Goal: Task Accomplishment & Management: Use online tool/utility

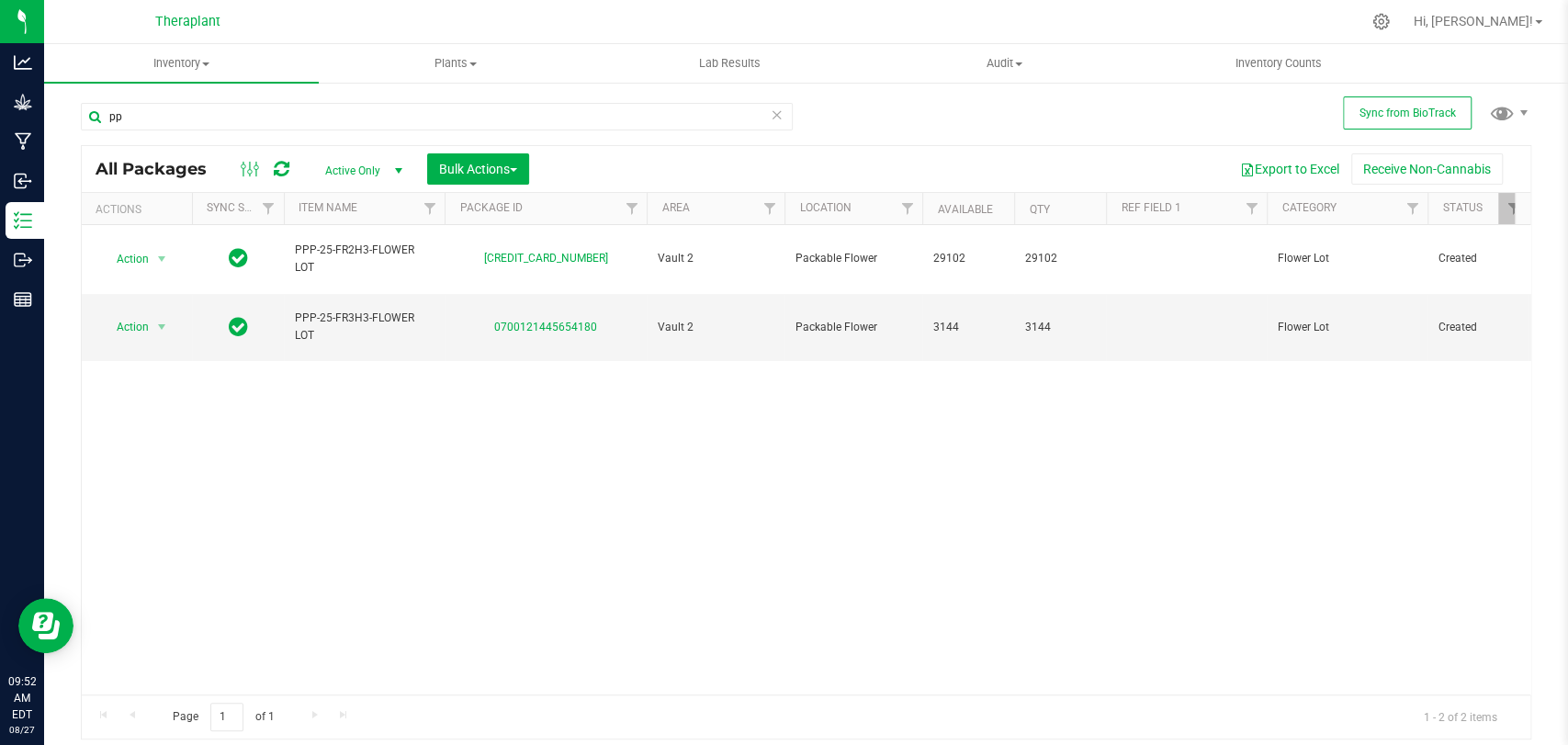
type input "p"
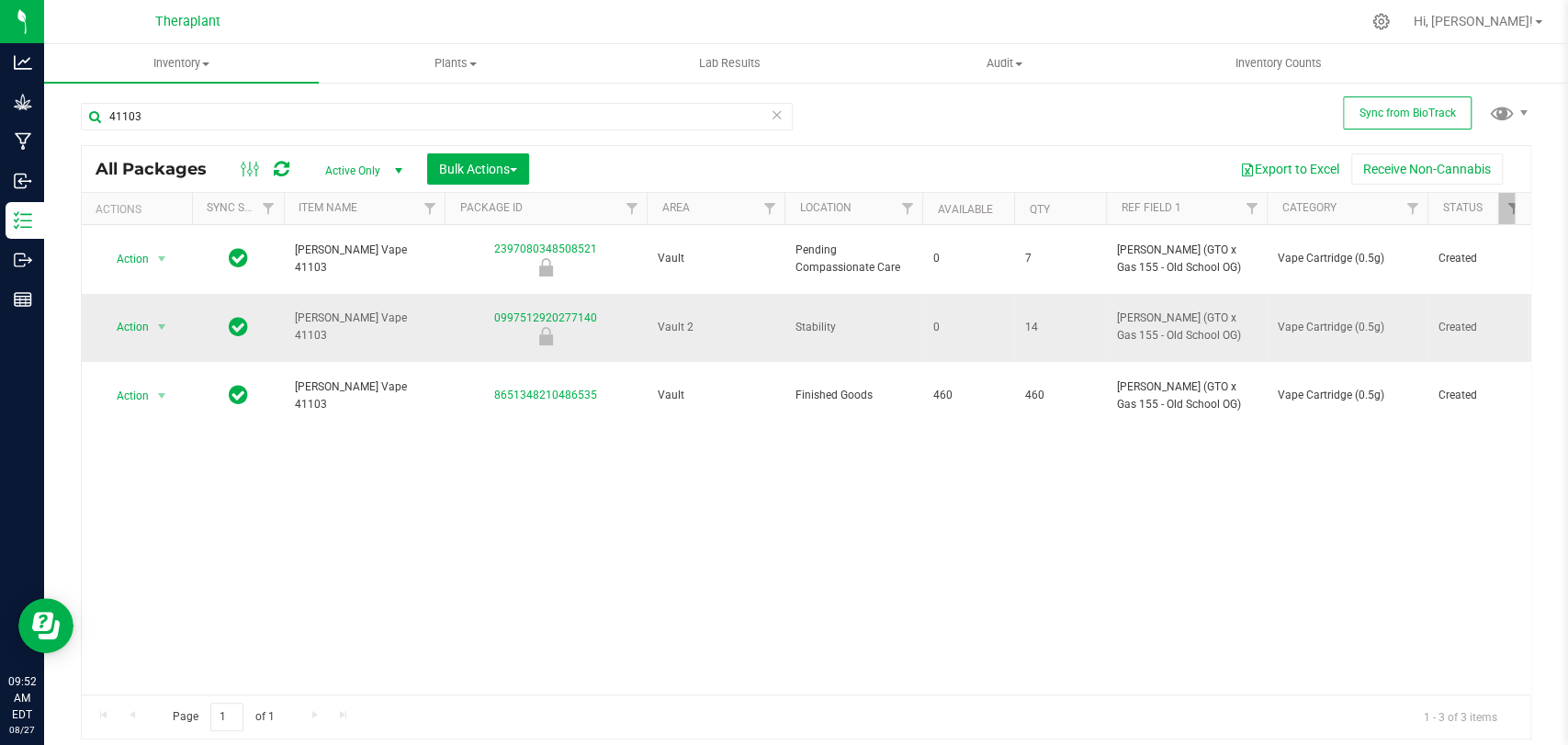
type input "41103"
click at [151, 314] on span "select" at bounding box center [162, 327] width 23 height 26
click at [166, 547] on li "Unlock package" at bounding box center [158, 547] width 115 height 28
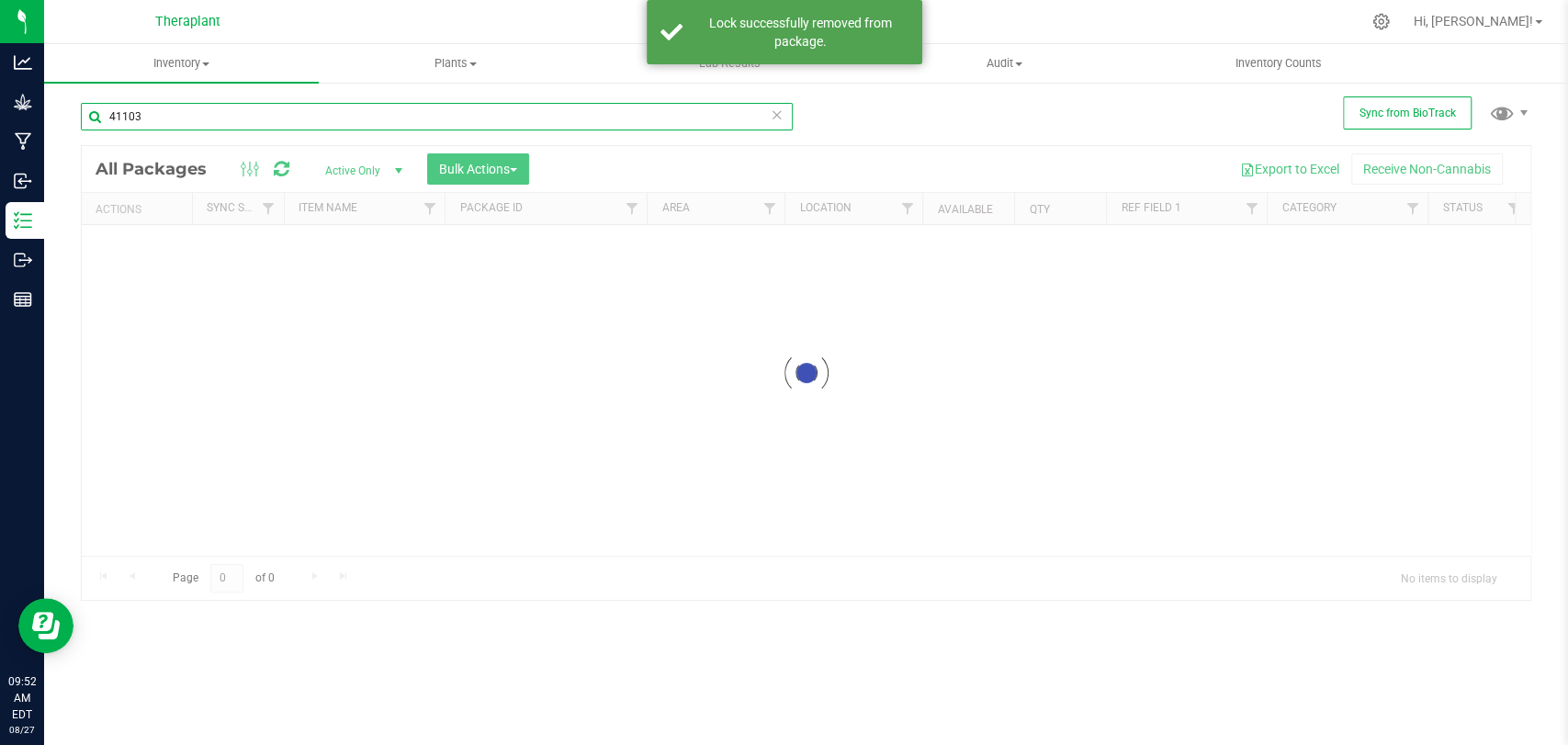
click at [275, 113] on input "41103" at bounding box center [436, 116] width 712 height 28
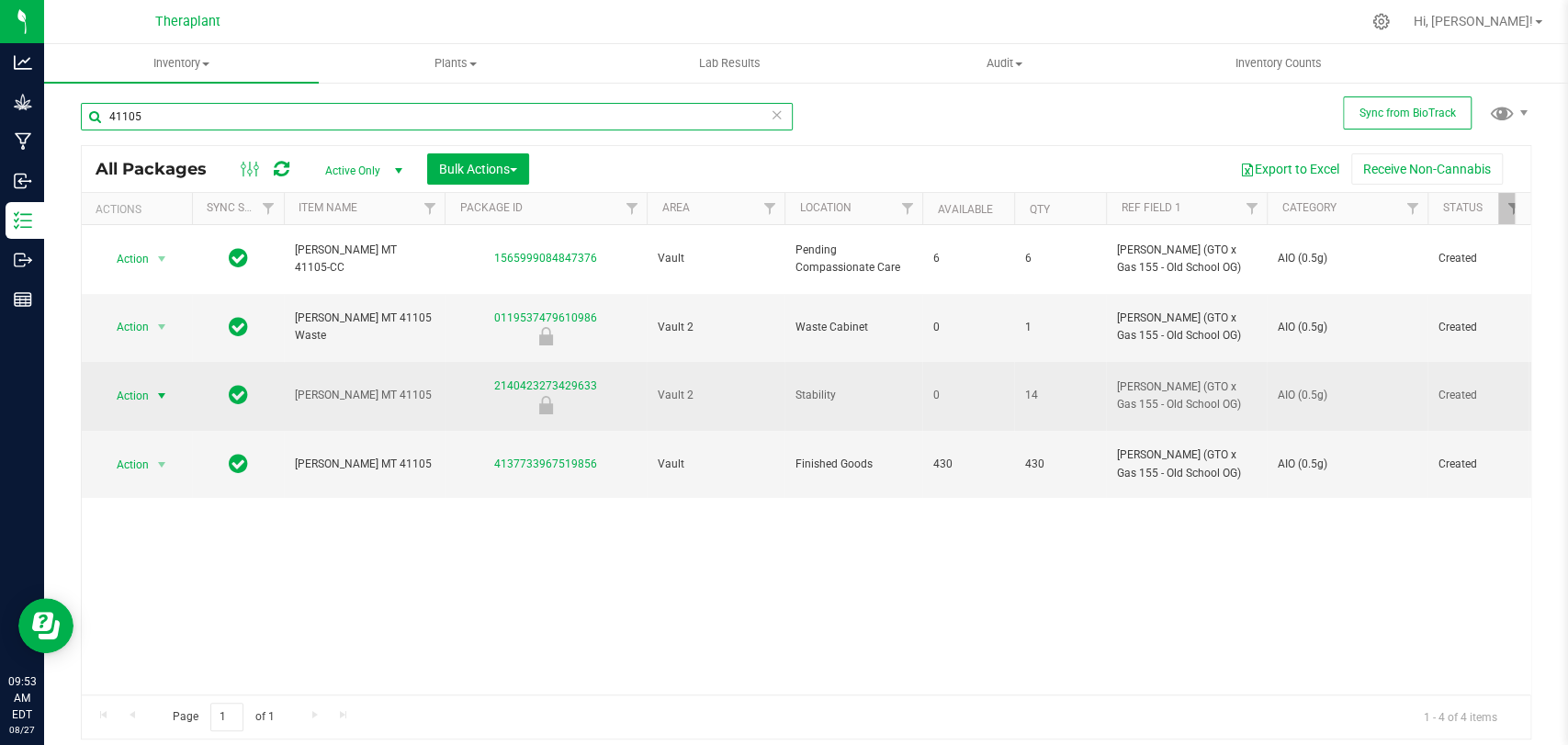
type input "41105"
click at [130, 384] on span "Action" at bounding box center [125, 396] width 50 height 26
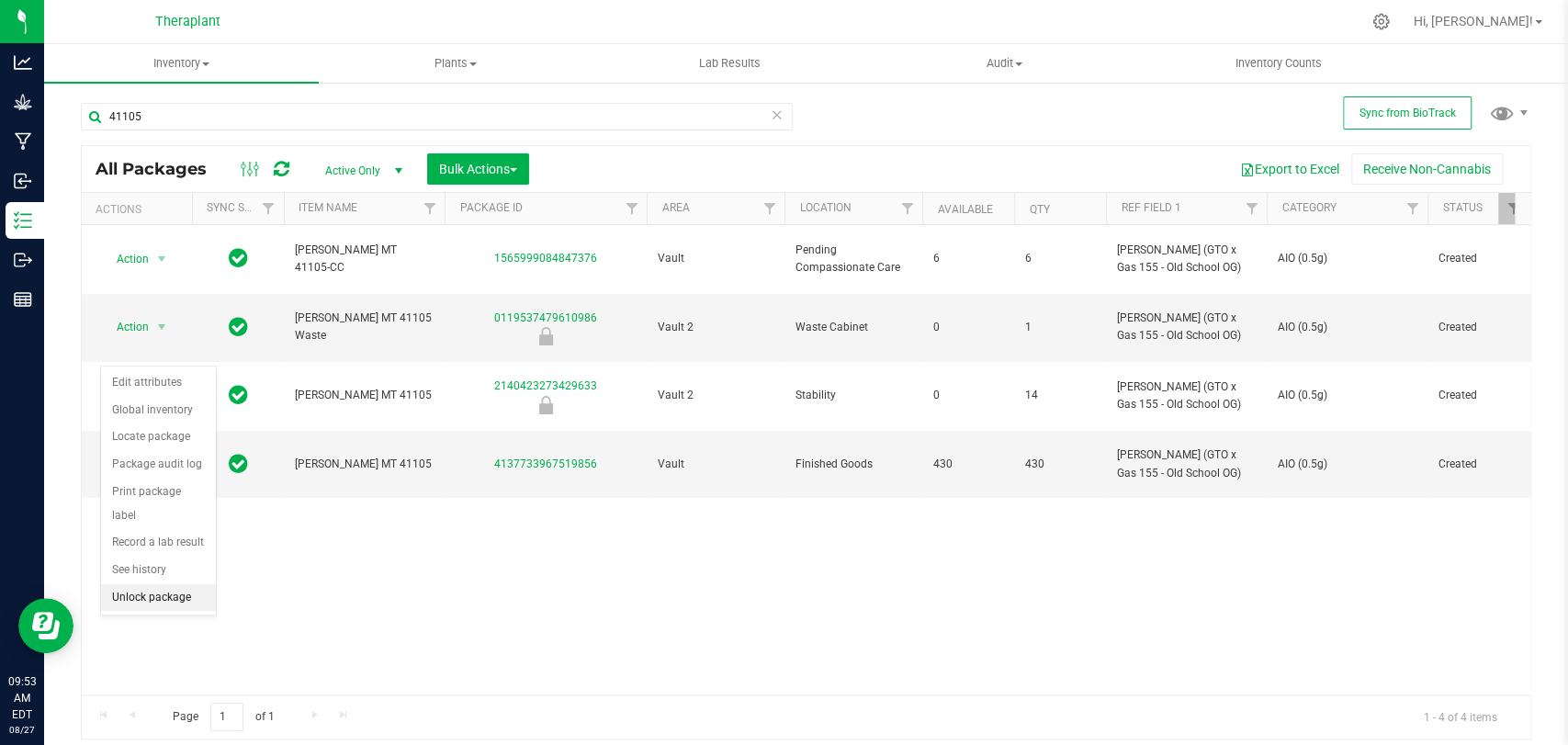
click at [162, 594] on li "Unlock package" at bounding box center [158, 597] width 115 height 28
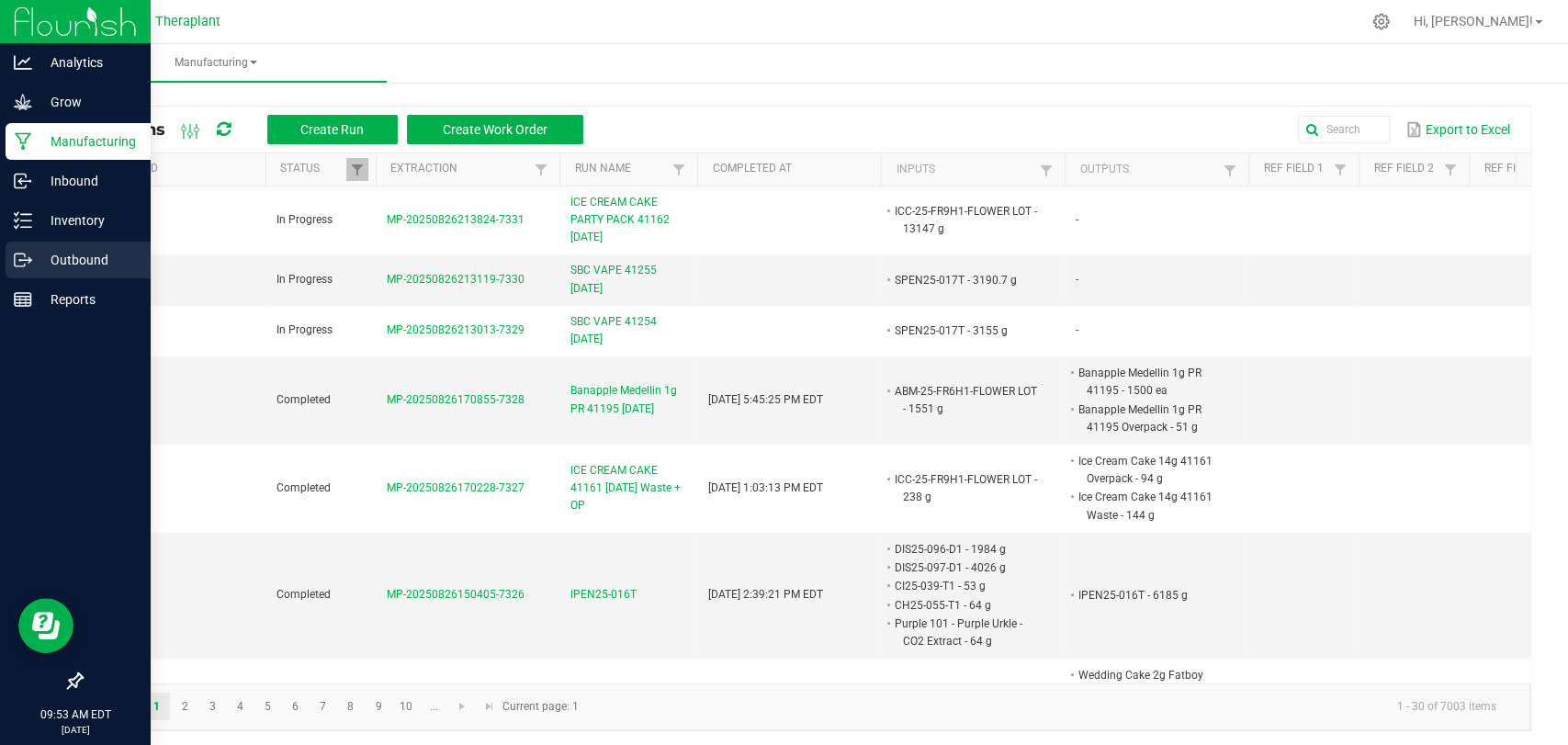
click at [31, 262] on icon at bounding box center [22, 260] width 18 height 18
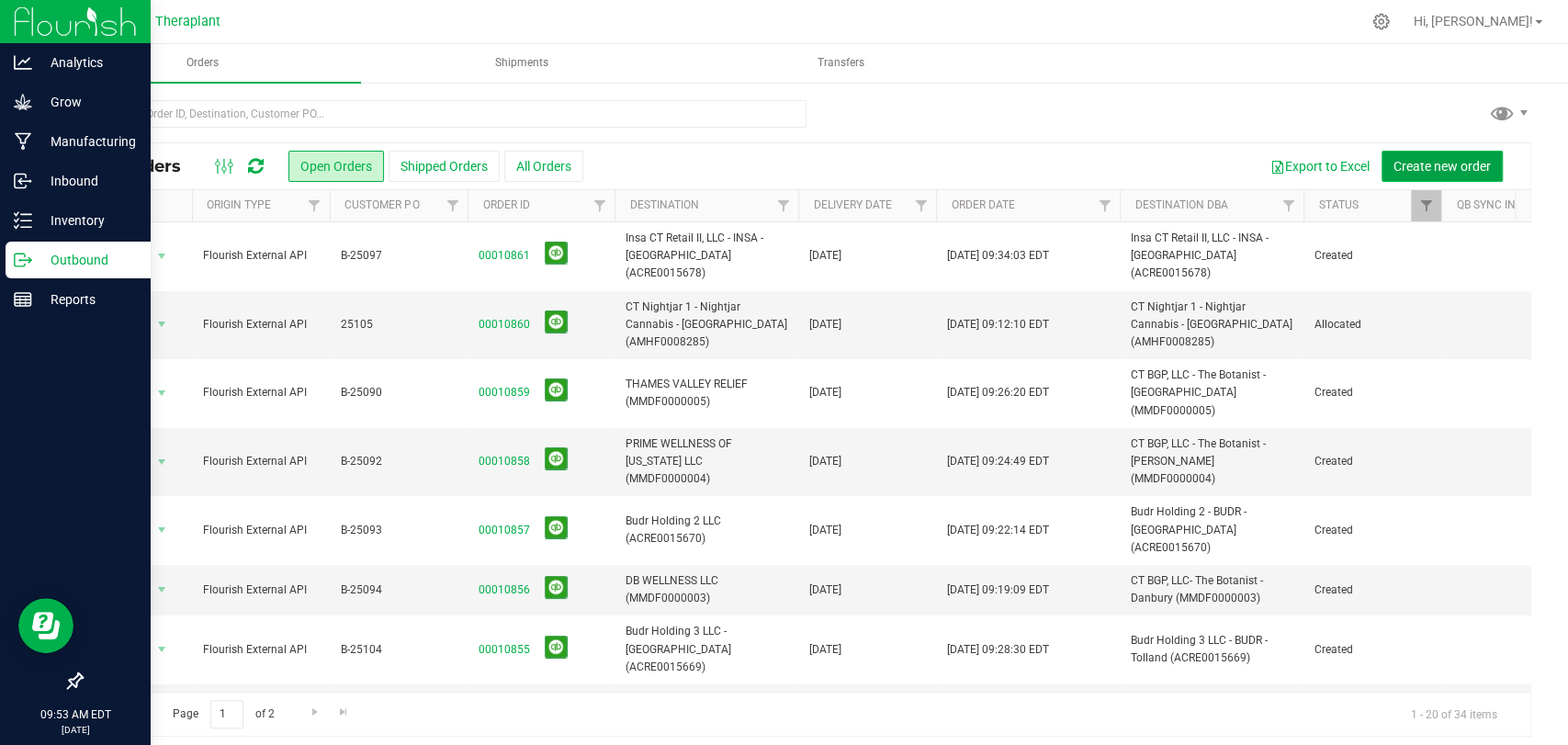
click at [1418, 168] on span "Create new order" at bounding box center [1442, 166] width 98 height 14
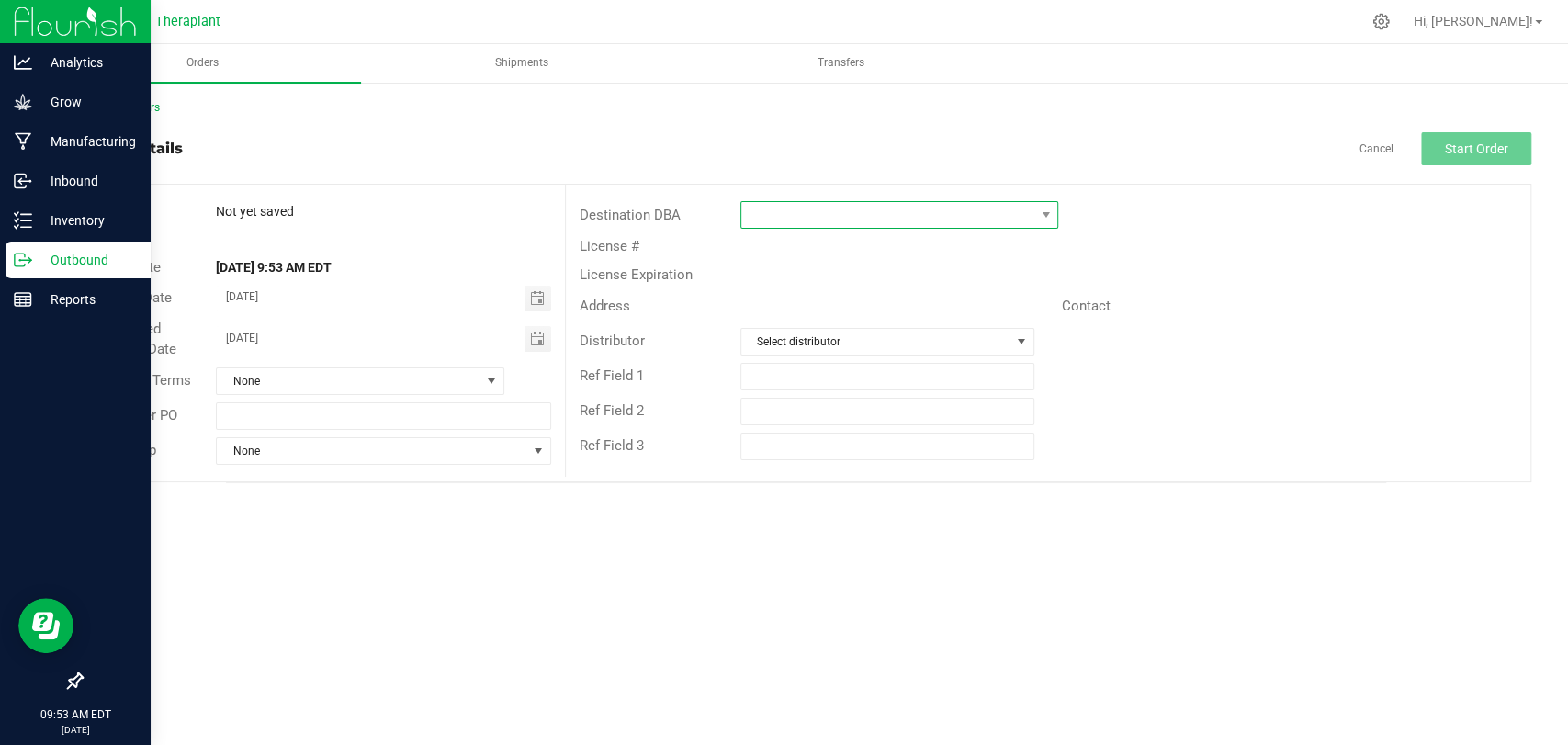
click at [839, 202] on span at bounding box center [888, 215] width 293 height 26
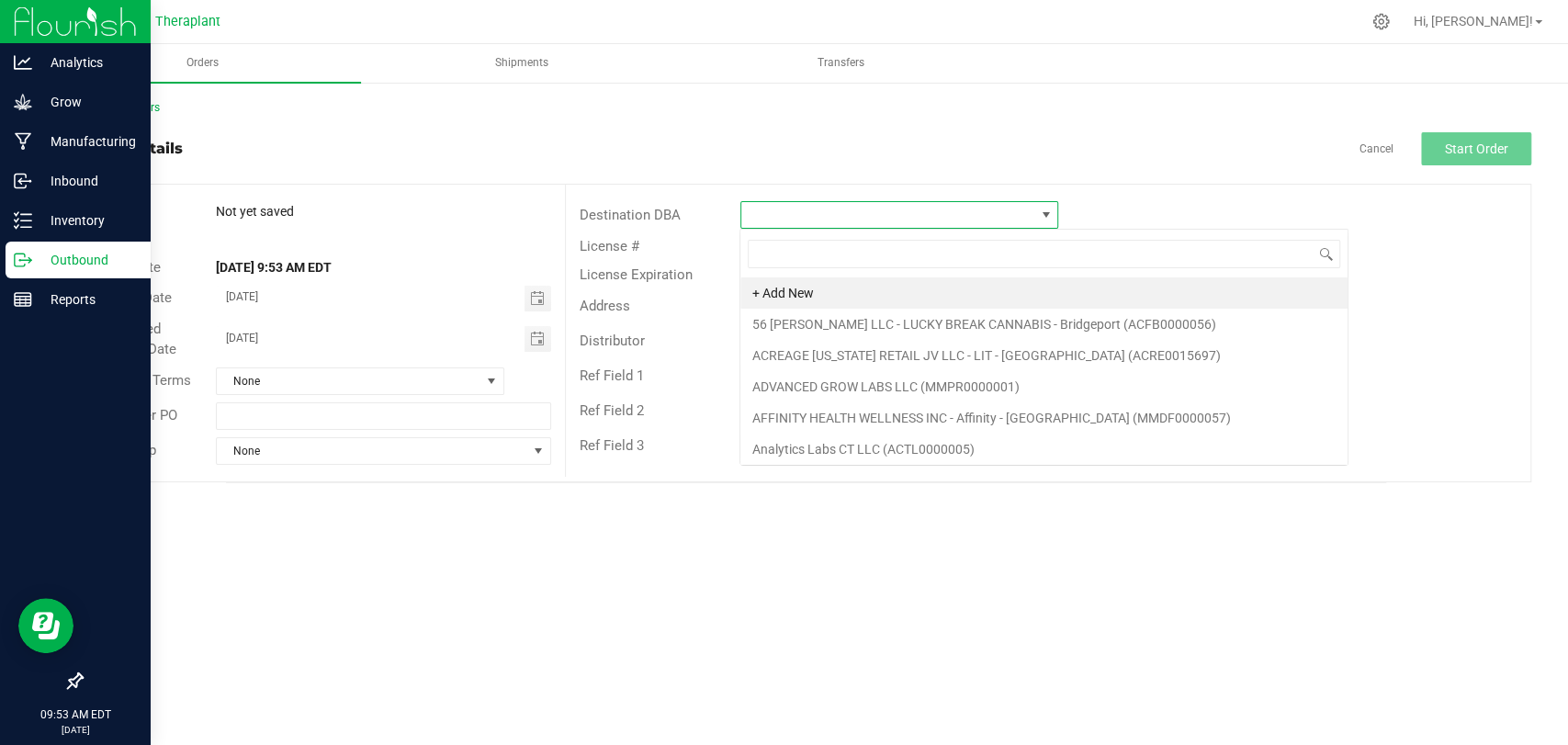
scroll to position [27, 318]
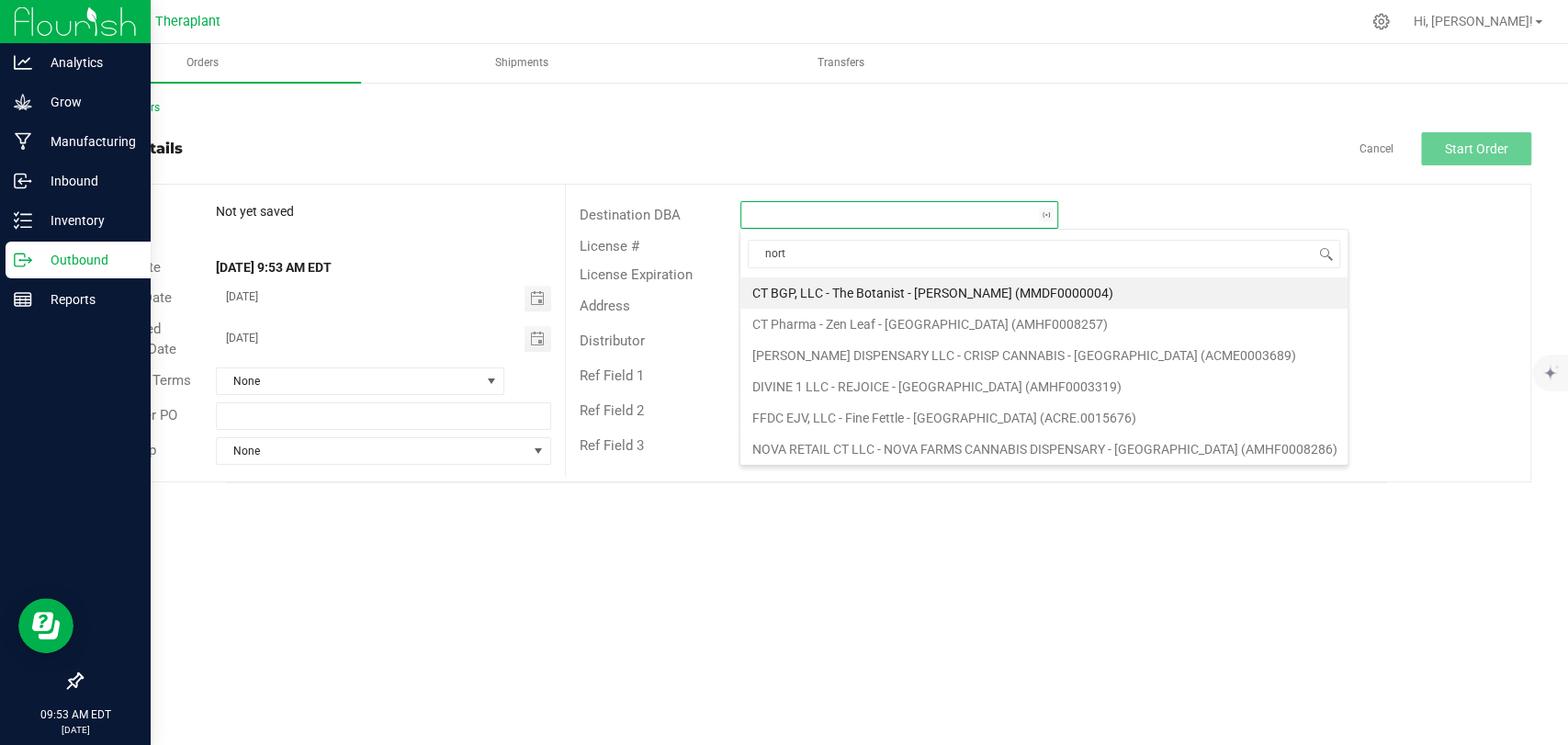
type input "north"
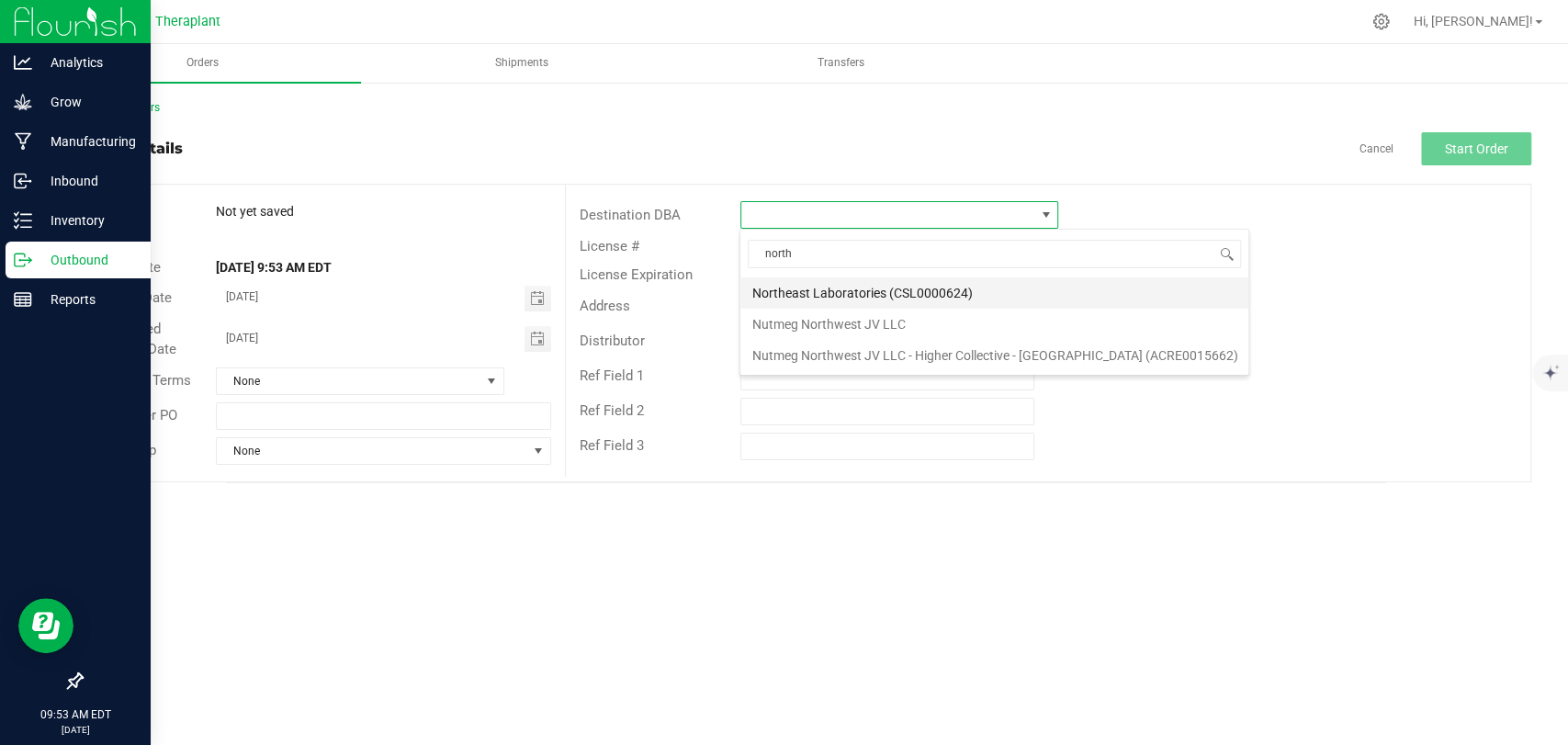
click at [842, 278] on li "Northeast Laboratories (CSL0000624)" at bounding box center [994, 292] width 508 height 32
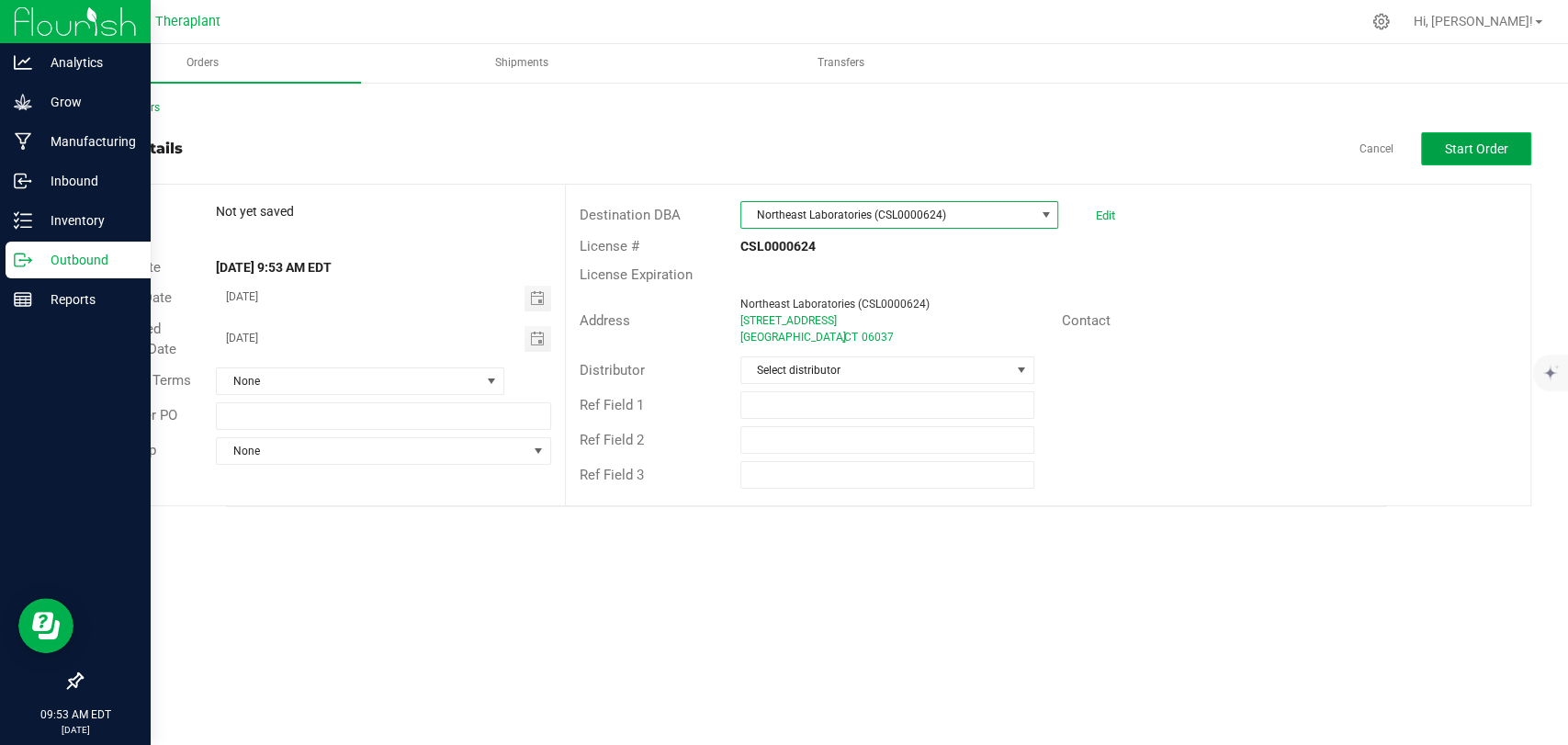
click at [1469, 149] on span "Start Order" at bounding box center [1476, 149] width 63 height 14
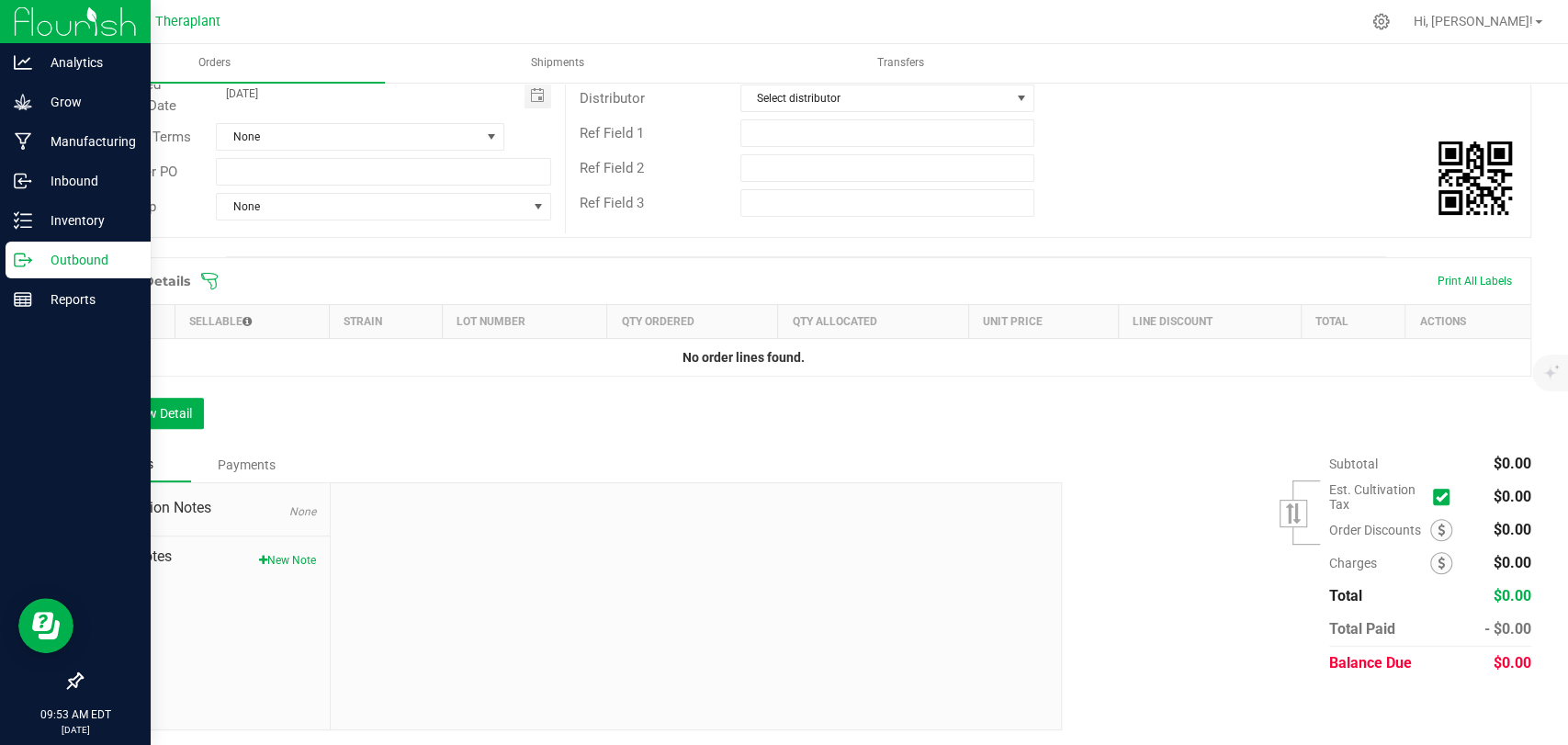
scroll to position [274, 0]
click at [141, 413] on button "Add New Detail" at bounding box center [142, 411] width 123 height 32
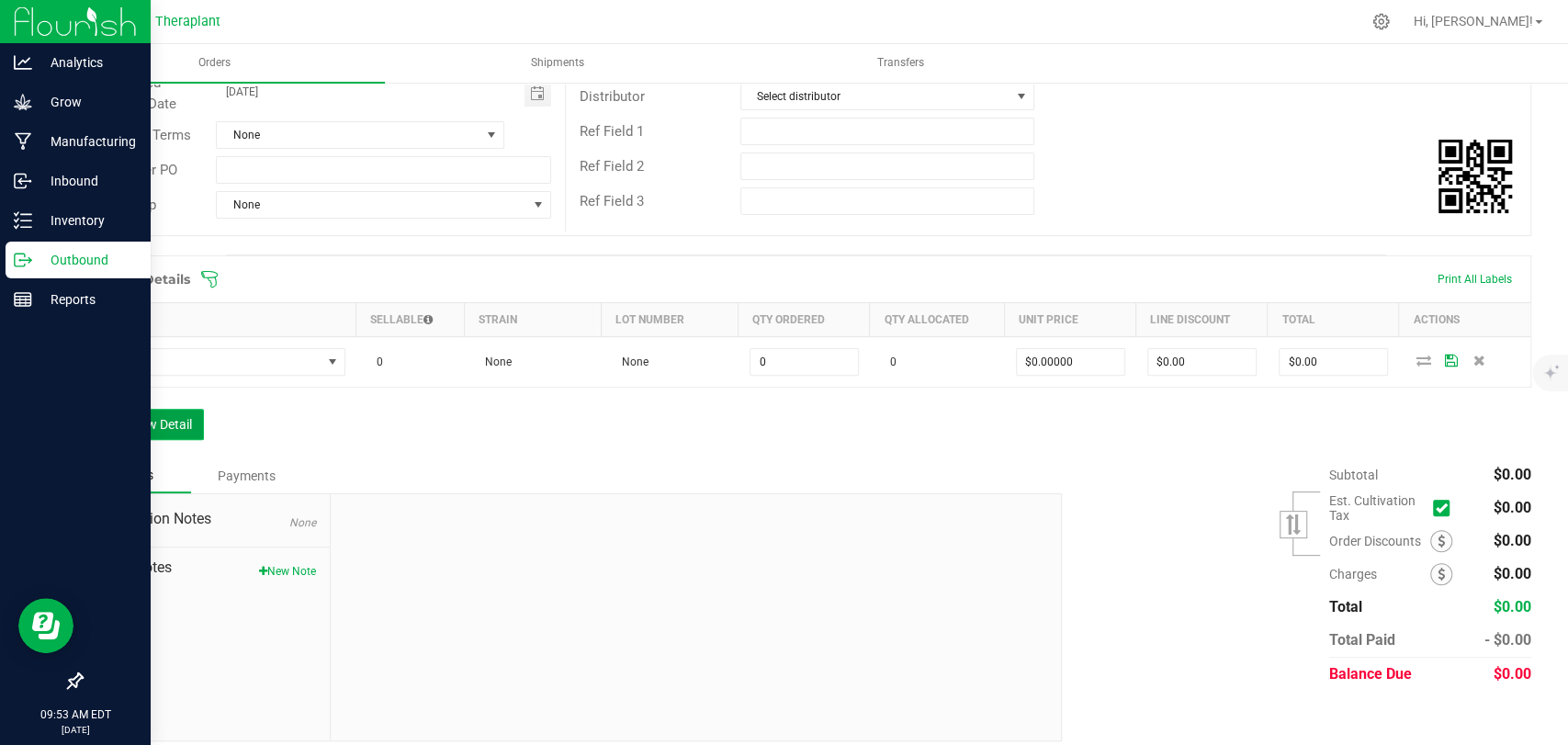
click at [154, 435] on button "Add New Detail" at bounding box center [142, 424] width 123 height 32
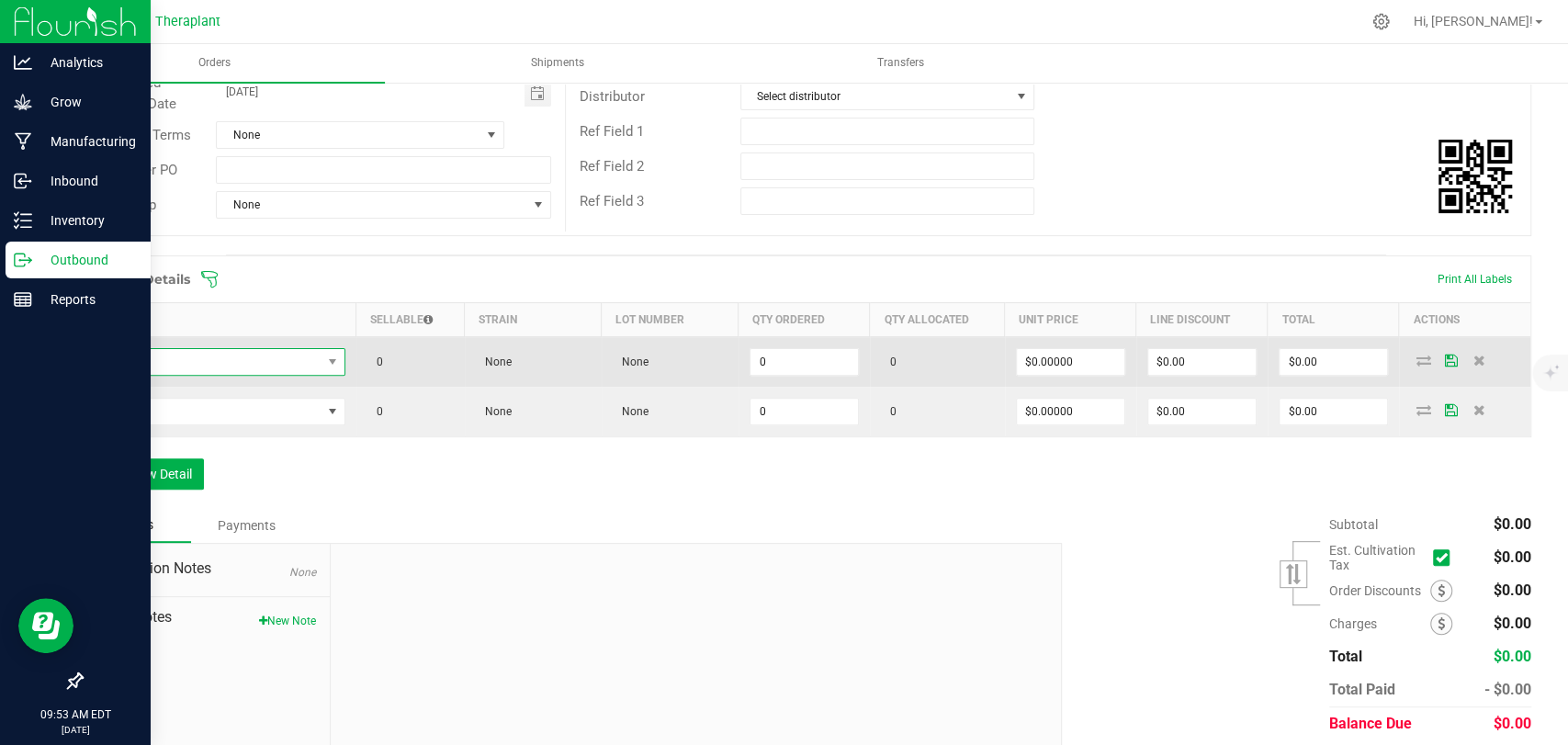
click at [206, 365] on span "NO DATA FOUND" at bounding box center [208, 361] width 227 height 26
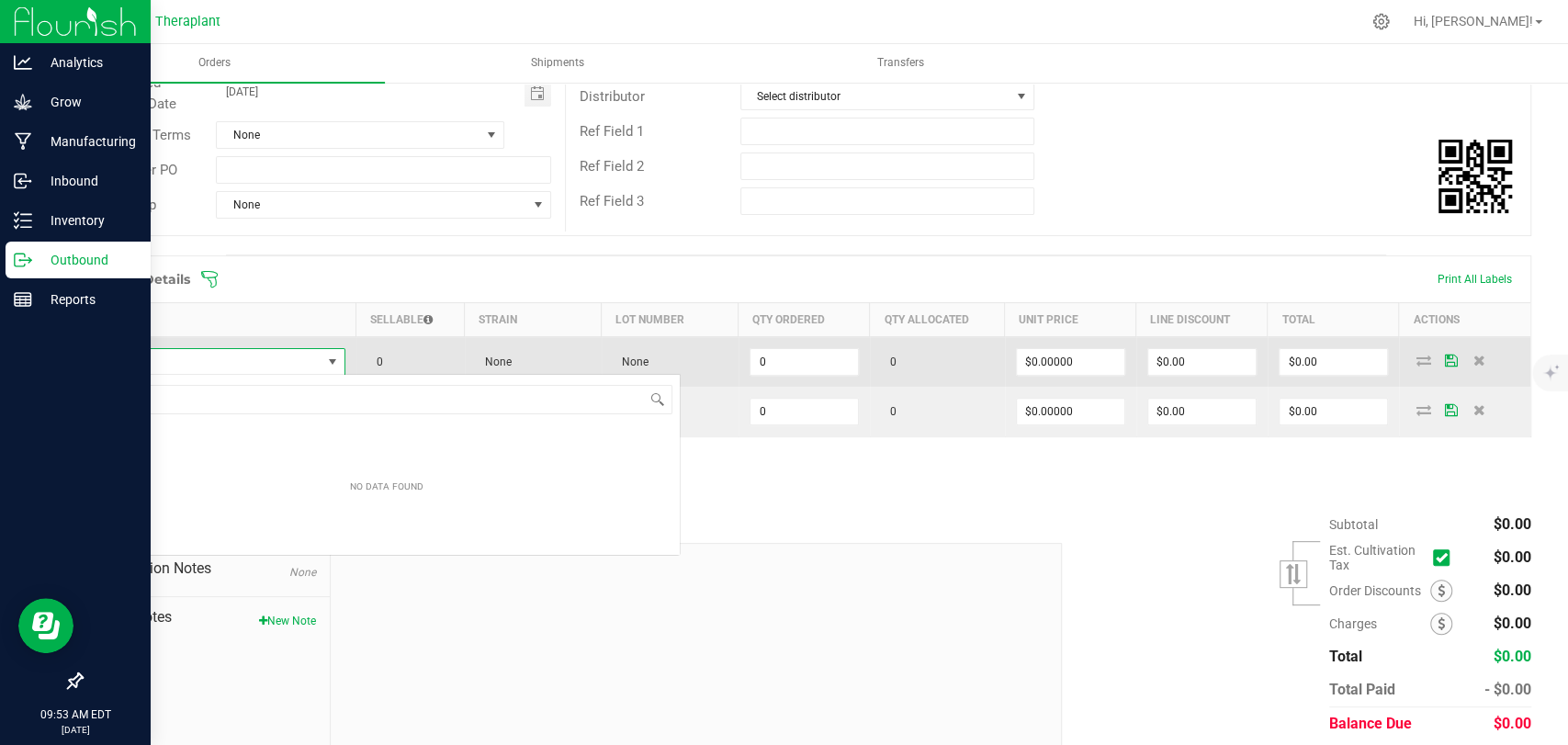
scroll to position [27, 249]
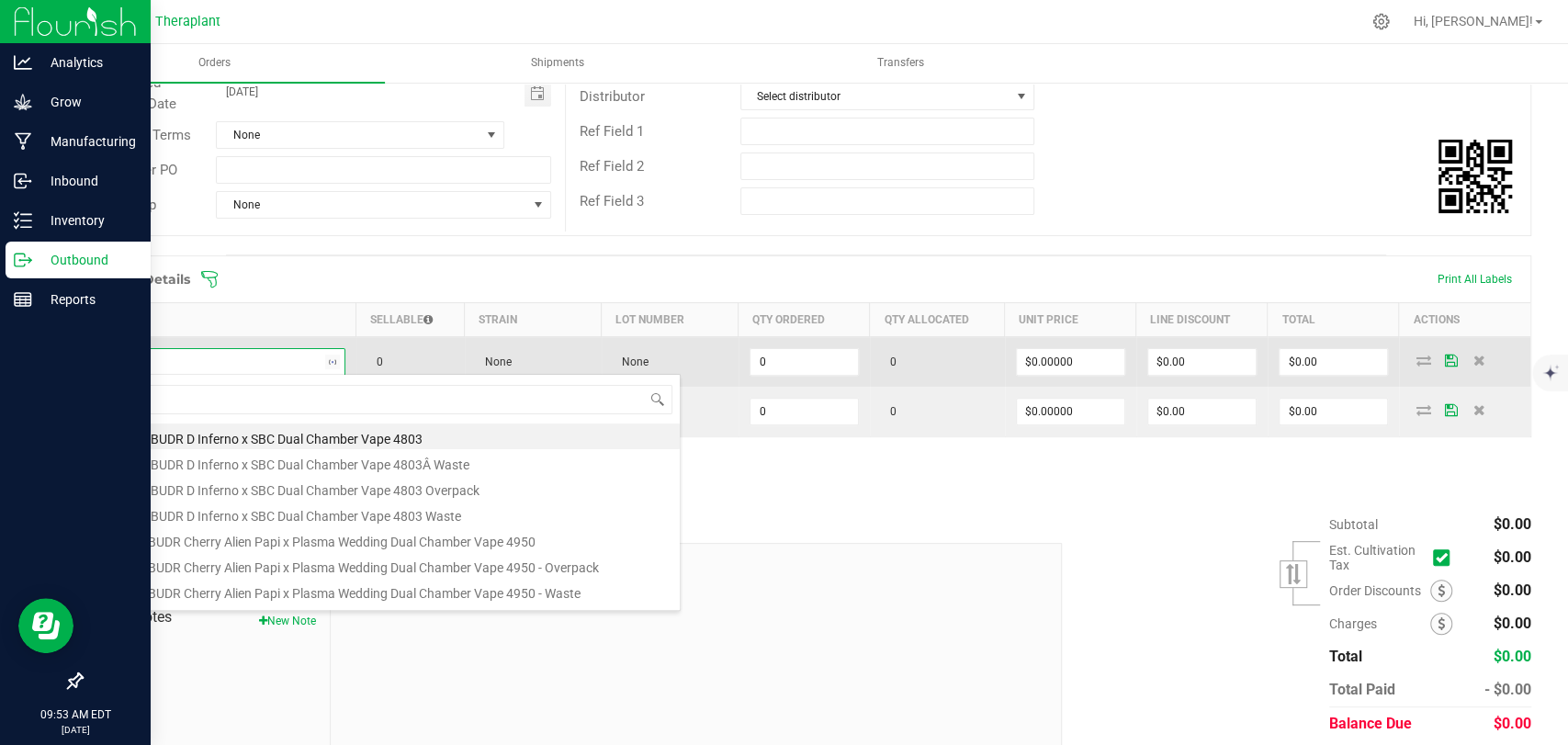
type input "41103"
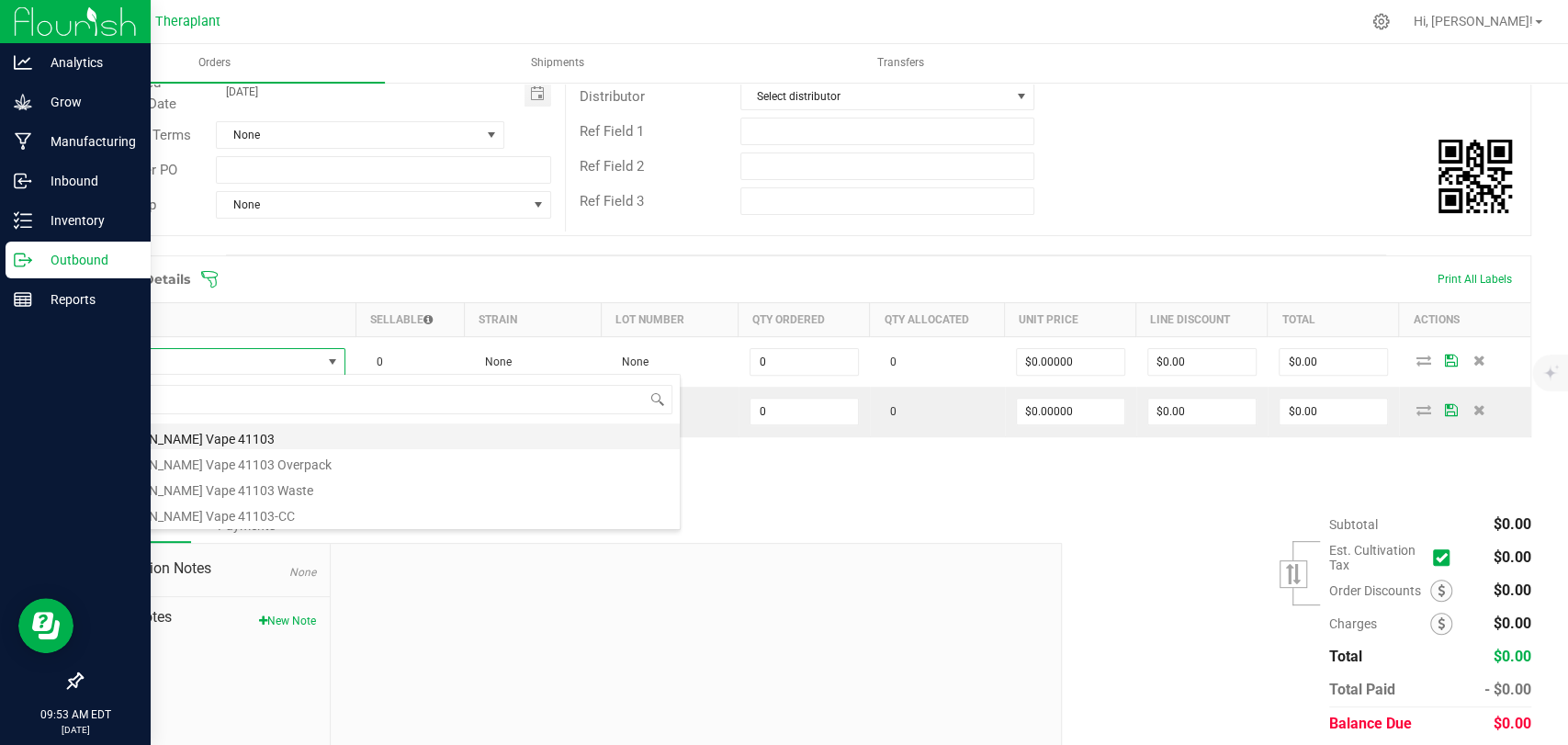
click at [207, 435] on li "[PERSON_NAME] Vape 41103" at bounding box center [386, 436] width 586 height 26
type input "0 ea"
type input "$20.00000"
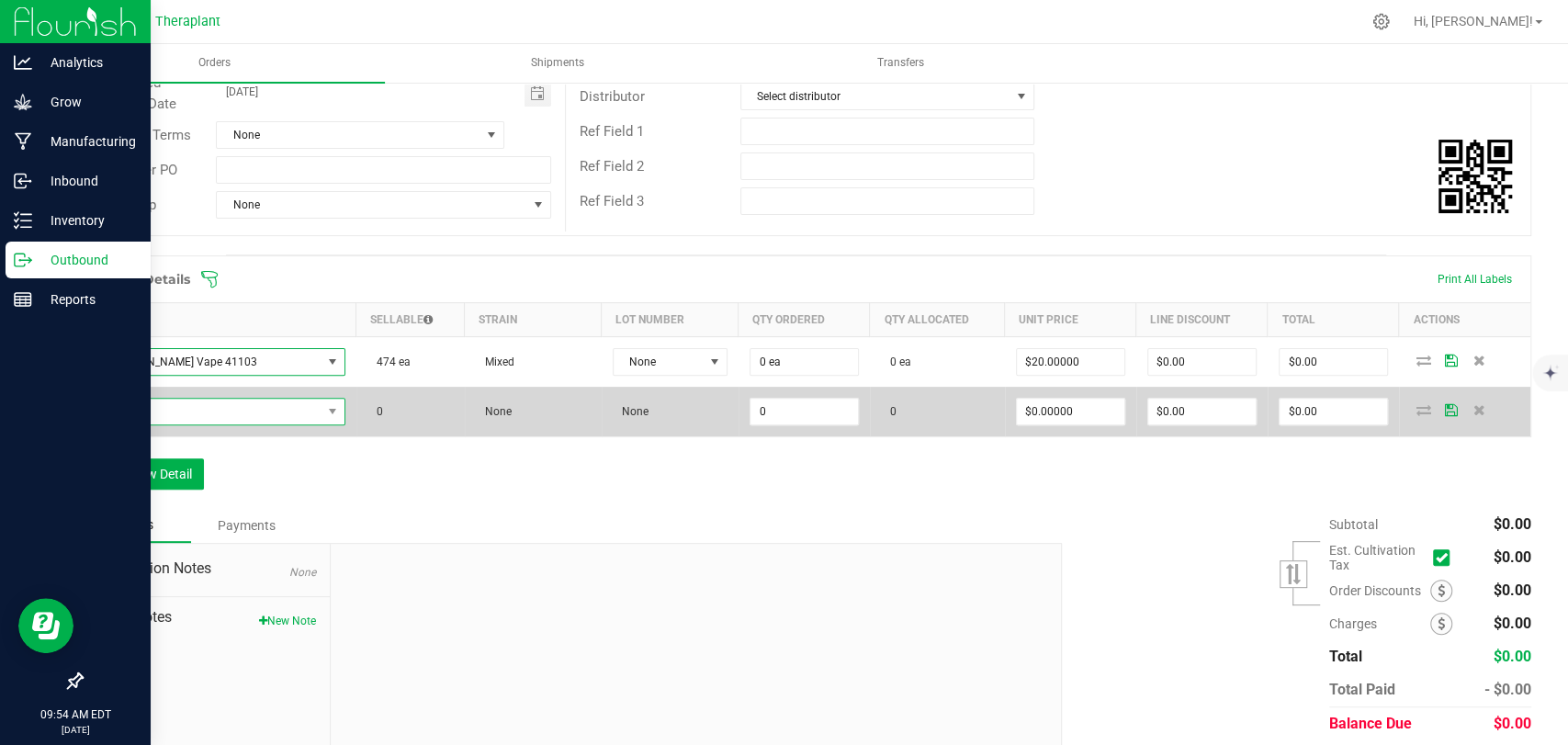
click at [216, 416] on span "NO DATA FOUND" at bounding box center [208, 411] width 227 height 26
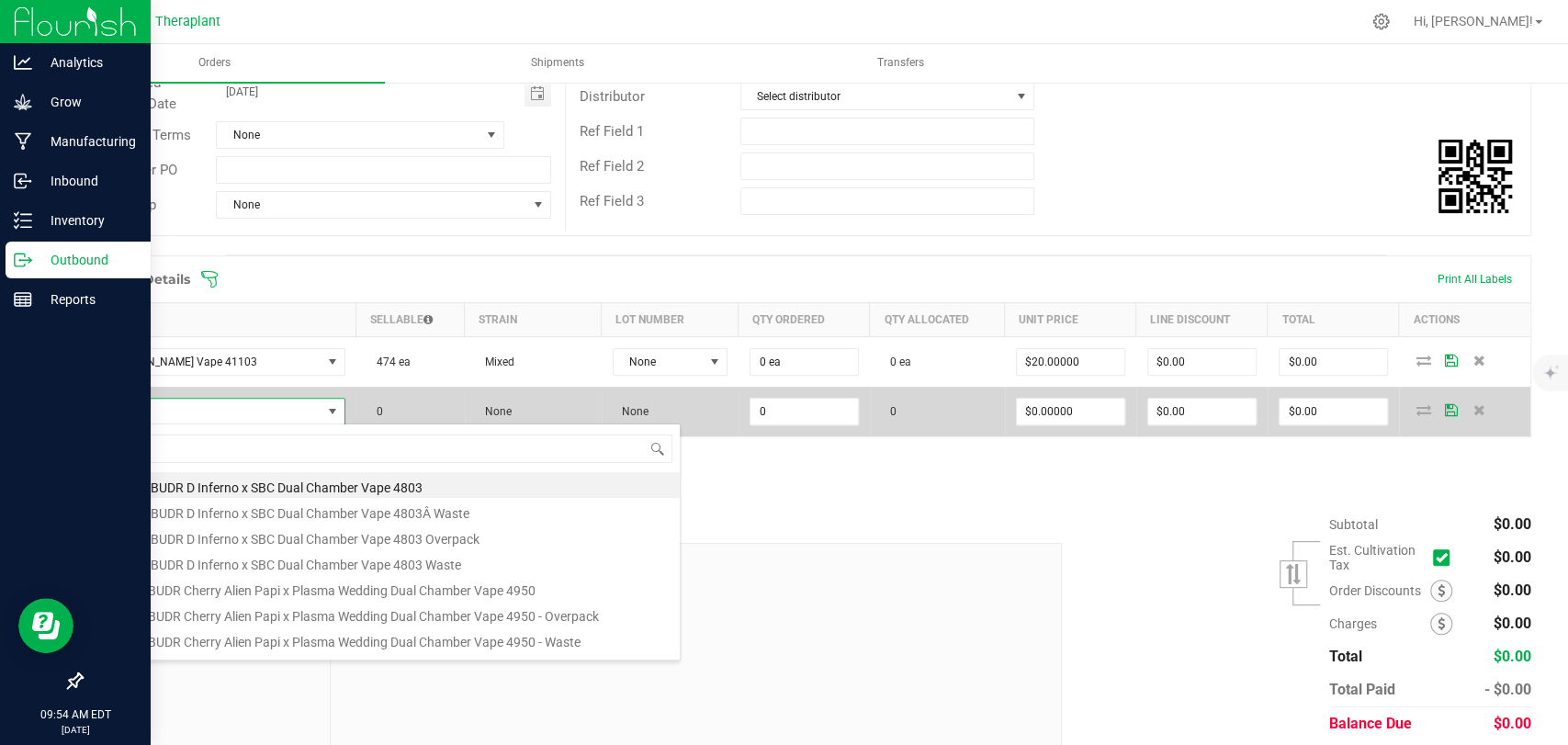
scroll to position [27, 245]
type input "41105"
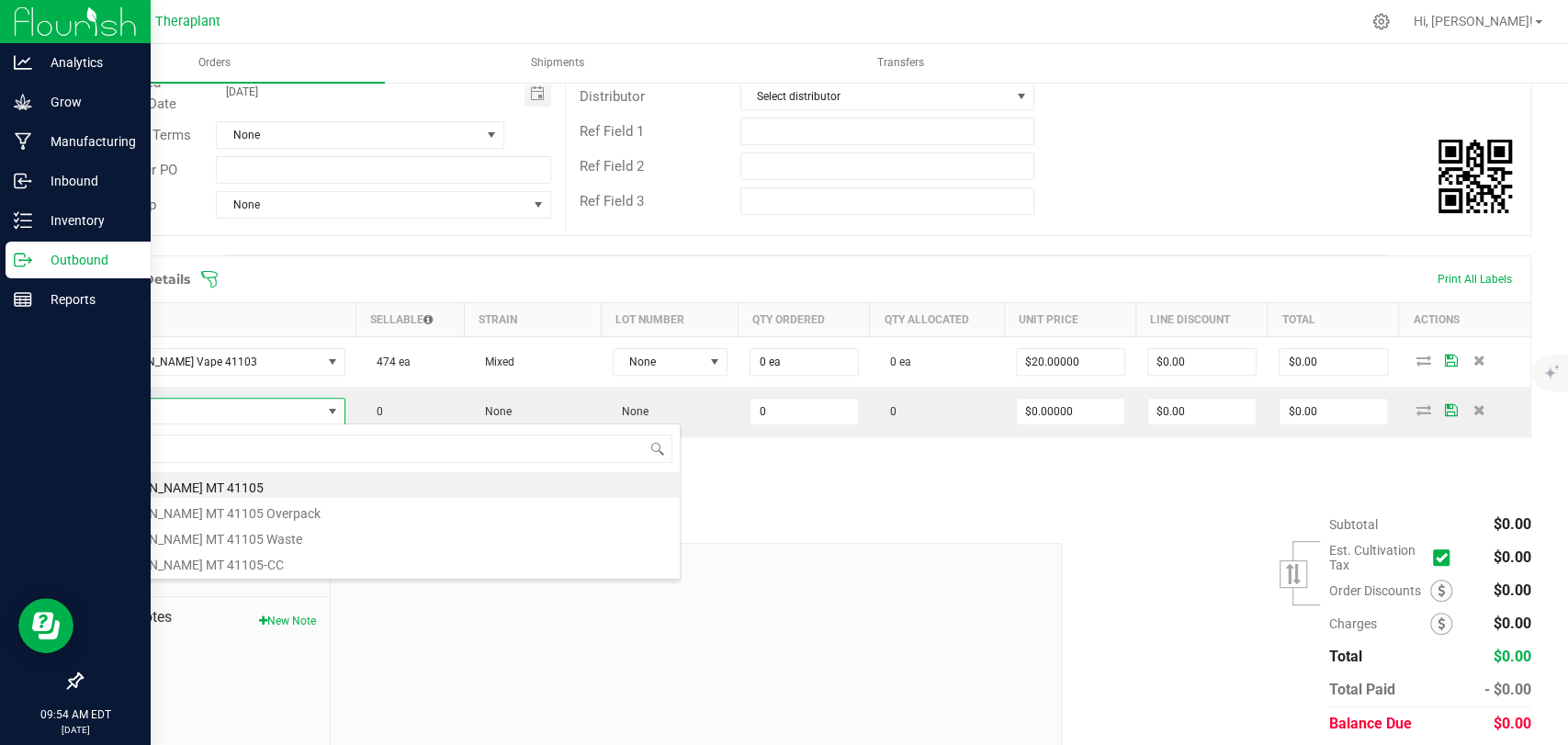
click at [240, 490] on li "[PERSON_NAME] MT 41105" at bounding box center [386, 485] width 586 height 26
type input "0 ea"
type input "$22.50000"
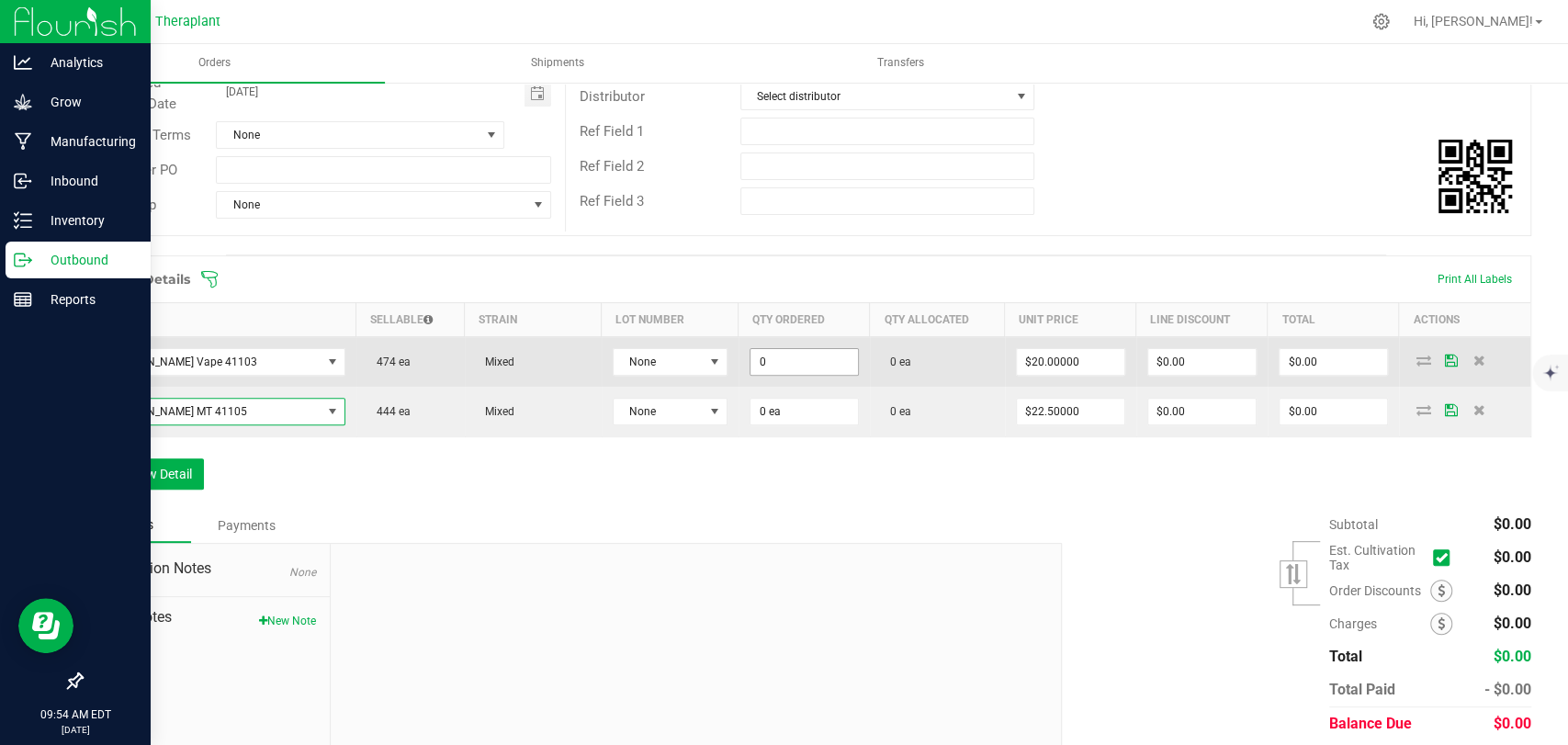
click at [794, 362] on input "0" at bounding box center [804, 361] width 107 height 26
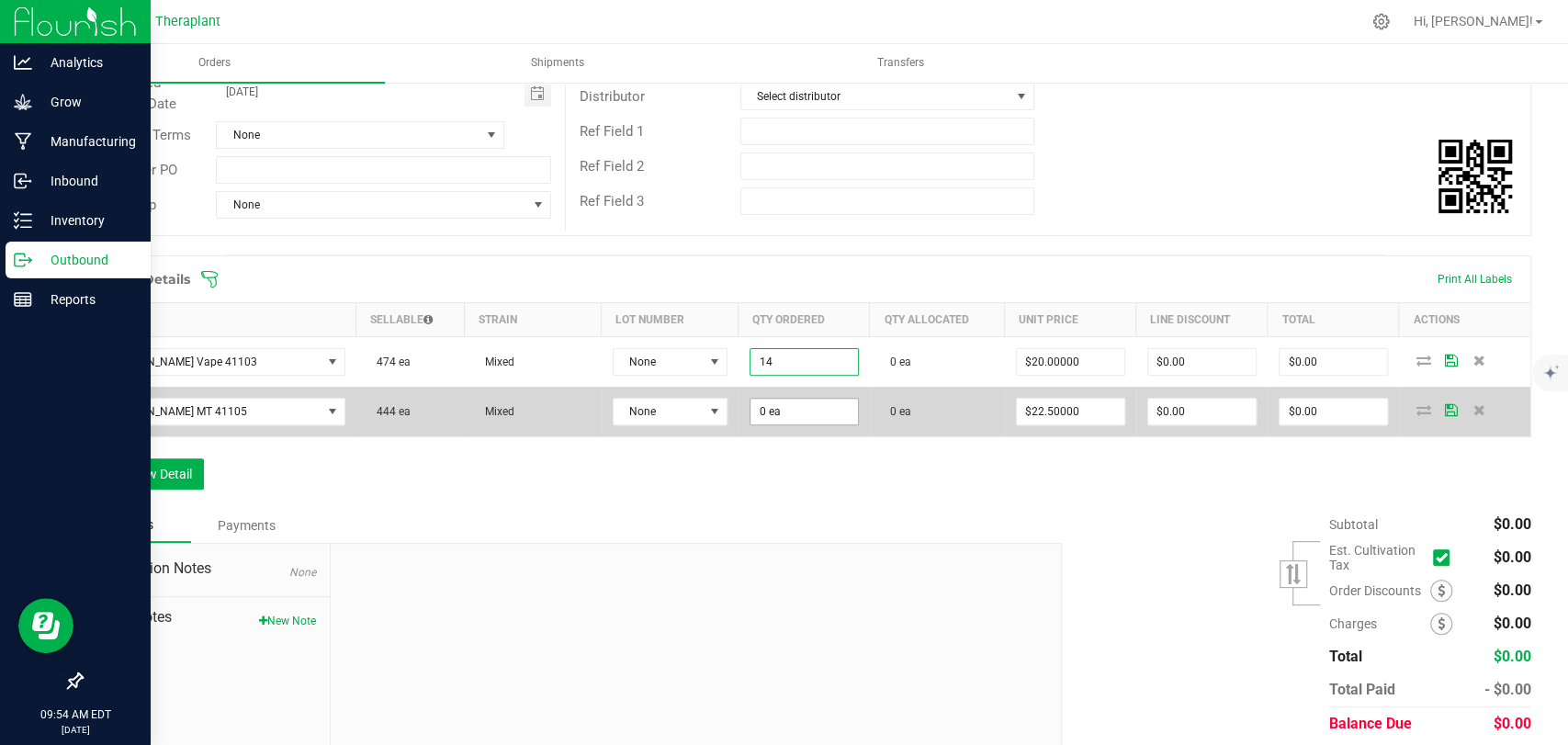
click at [781, 414] on input "0 ea" at bounding box center [804, 411] width 107 height 26
type input "14 ea"
type input "$280.00"
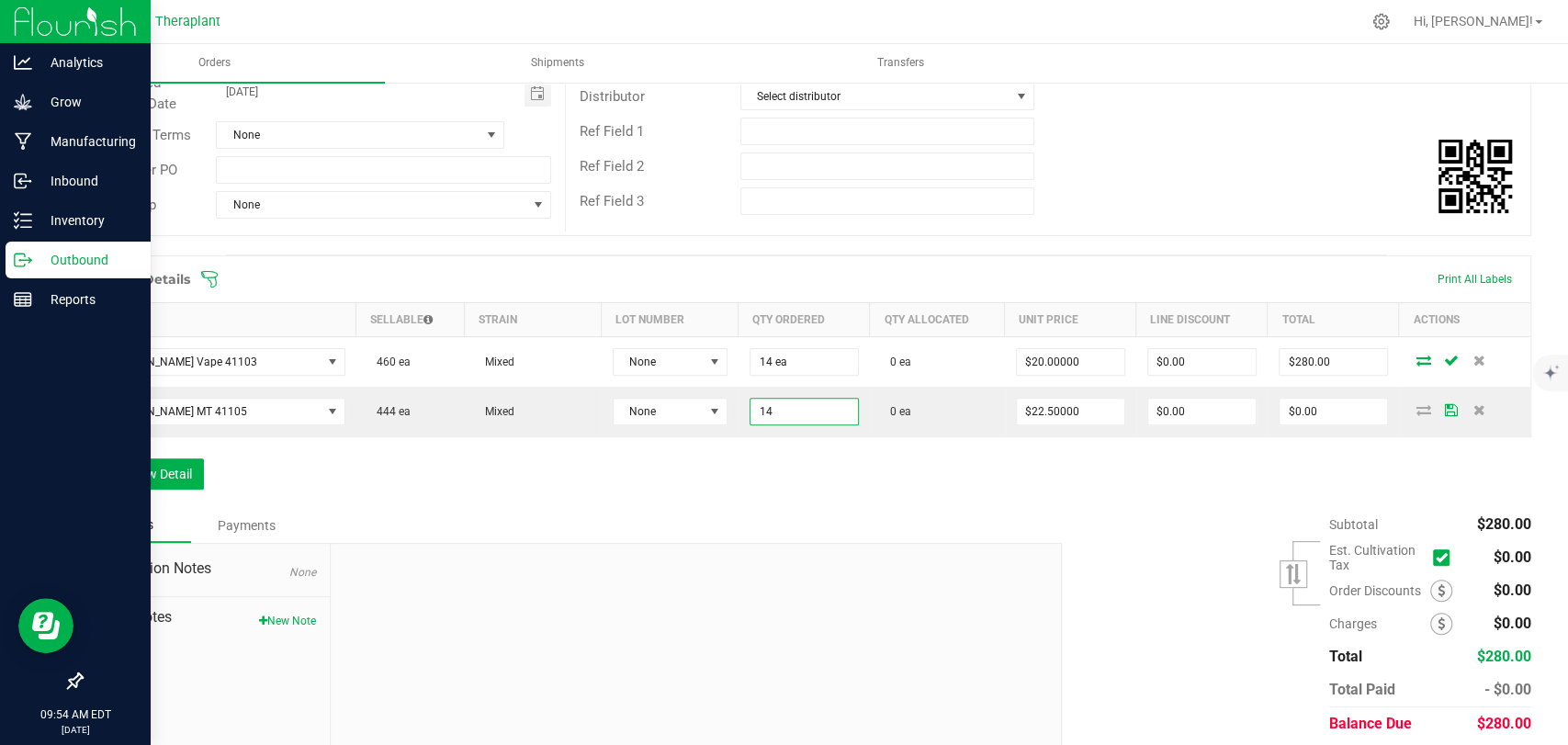
type input "14 ea"
type input "$315.00"
click at [808, 448] on div "Order Details Print All Labels Item Sellable Strain Lot Number Qty Ordered Qty …" at bounding box center [805, 382] width 1450 height 253
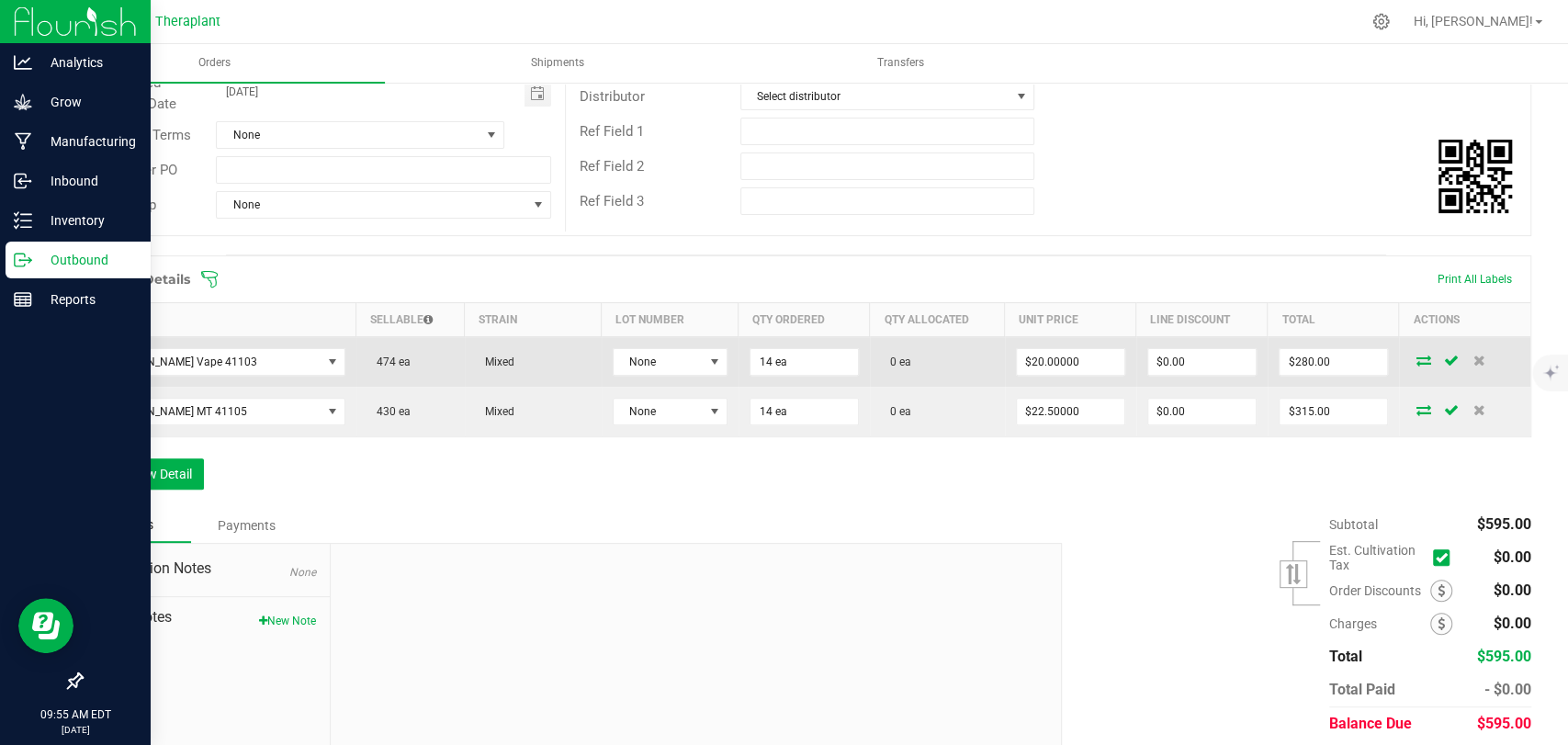
click at [1417, 359] on icon at bounding box center [1423, 360] width 14 height 11
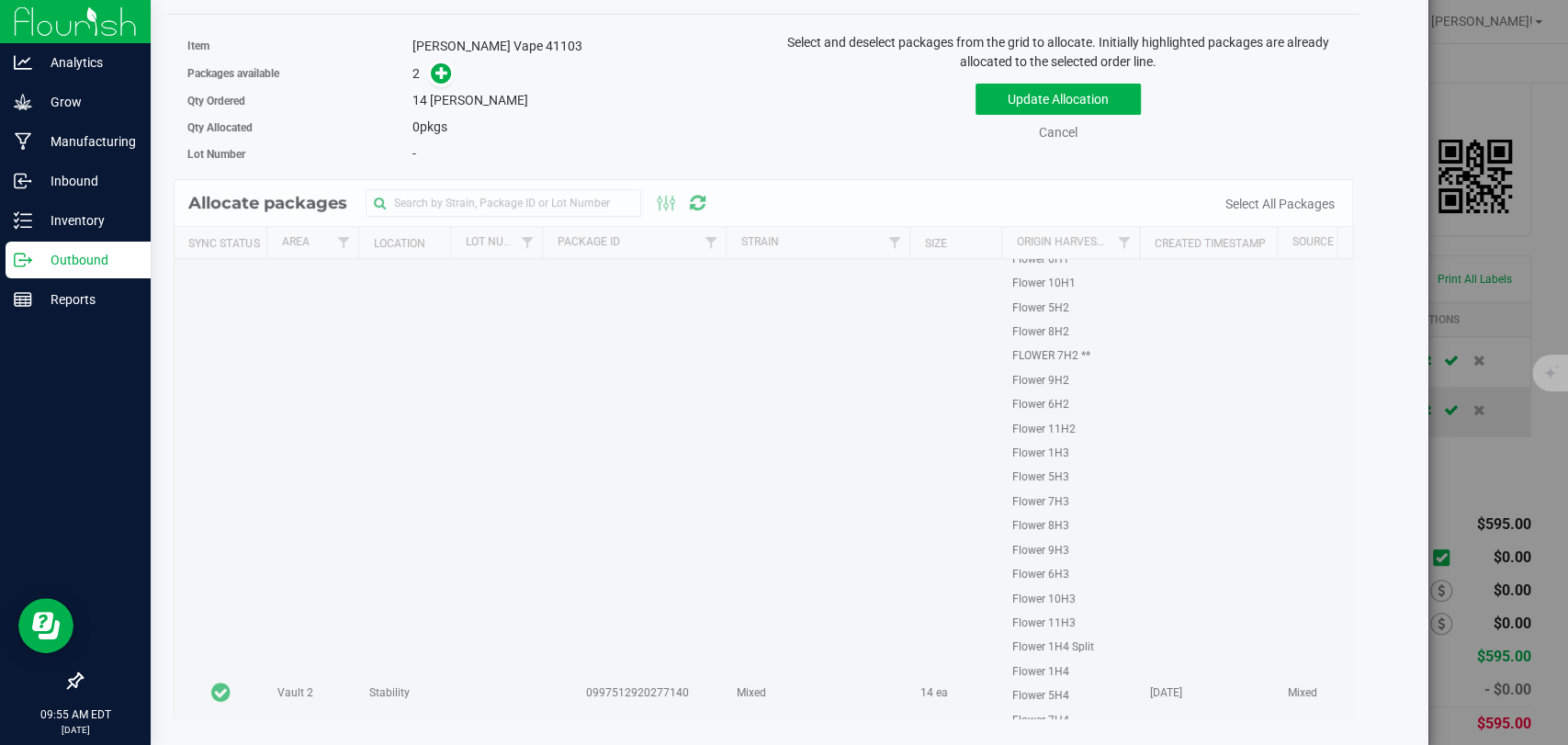
scroll to position [1327, 0]
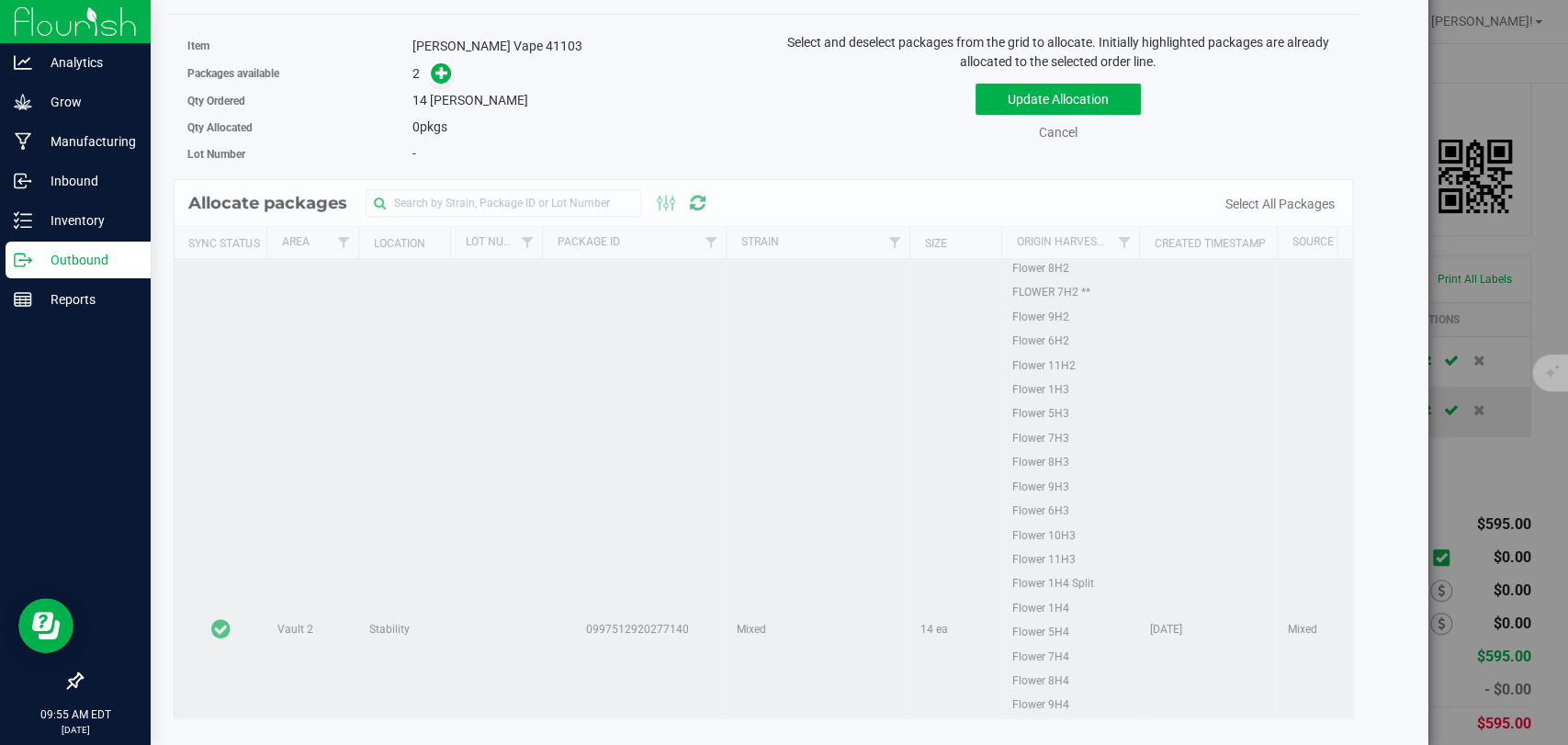
click at [181, 395] on td at bounding box center [220, 630] width 92 height 1131
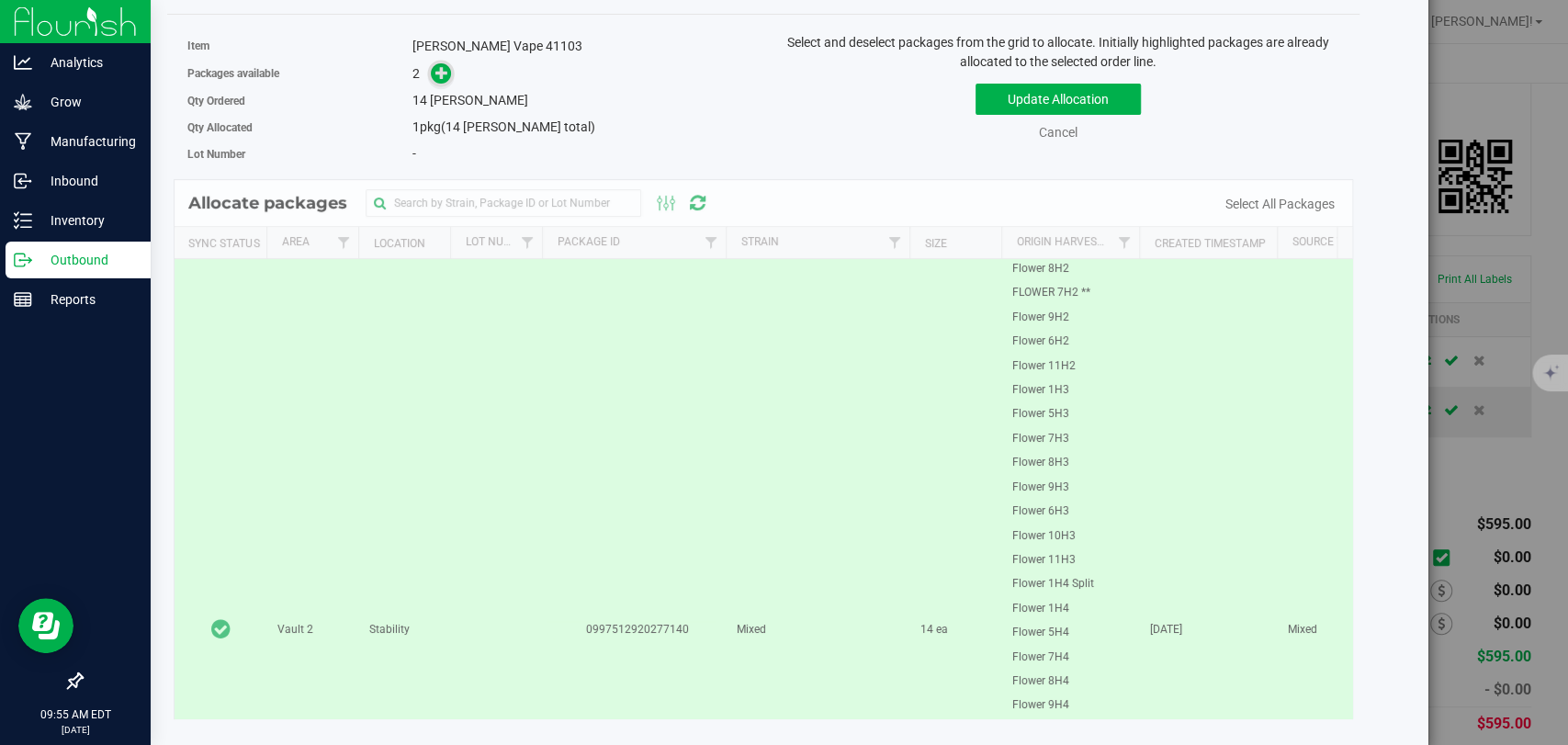
click at [435, 77] on icon at bounding box center [442, 72] width 13 height 13
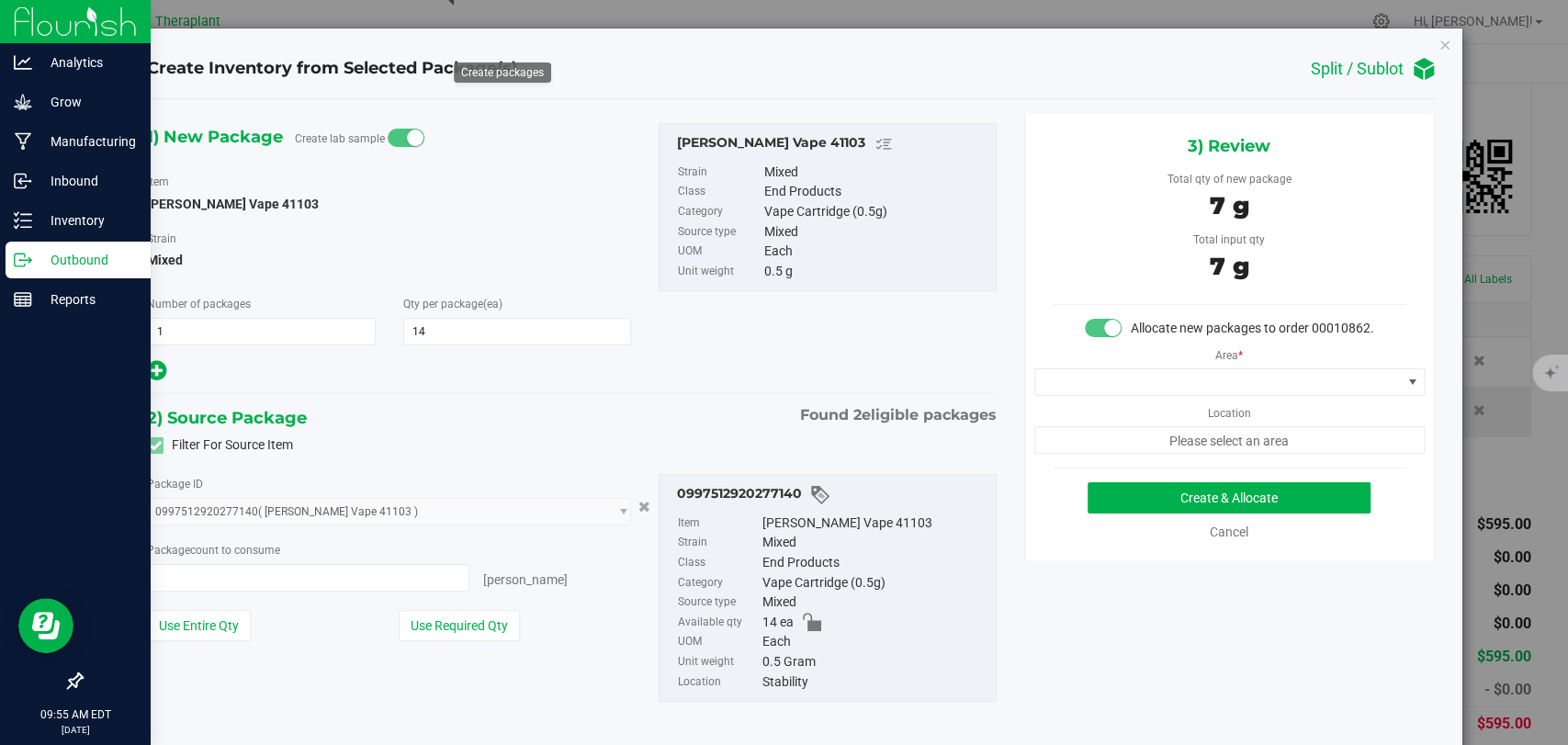
type input "14 ea"
click at [1166, 506] on button "Create & Allocate" at bounding box center [1229, 498] width 283 height 32
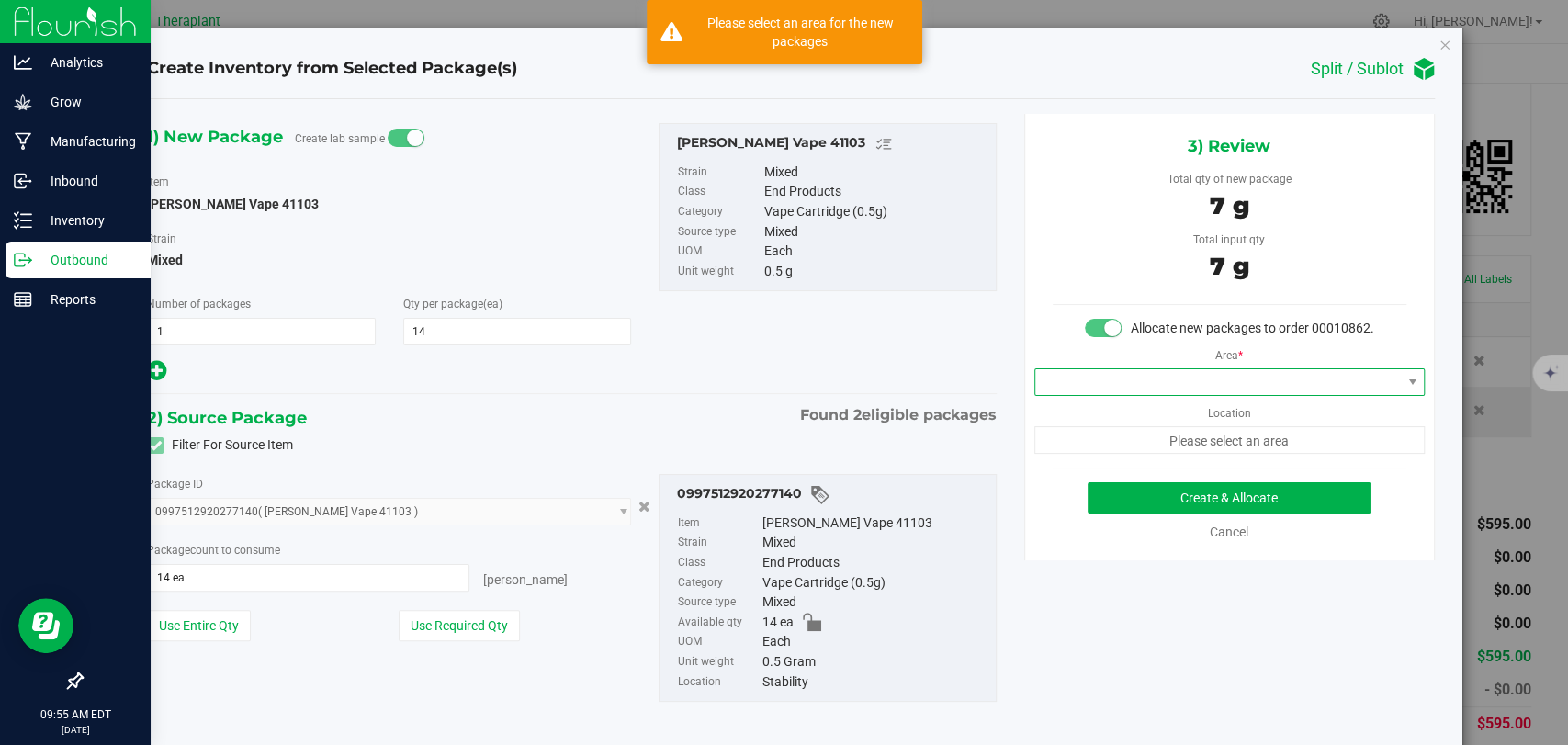
click at [1192, 395] on span at bounding box center [1217, 382] width 365 height 26
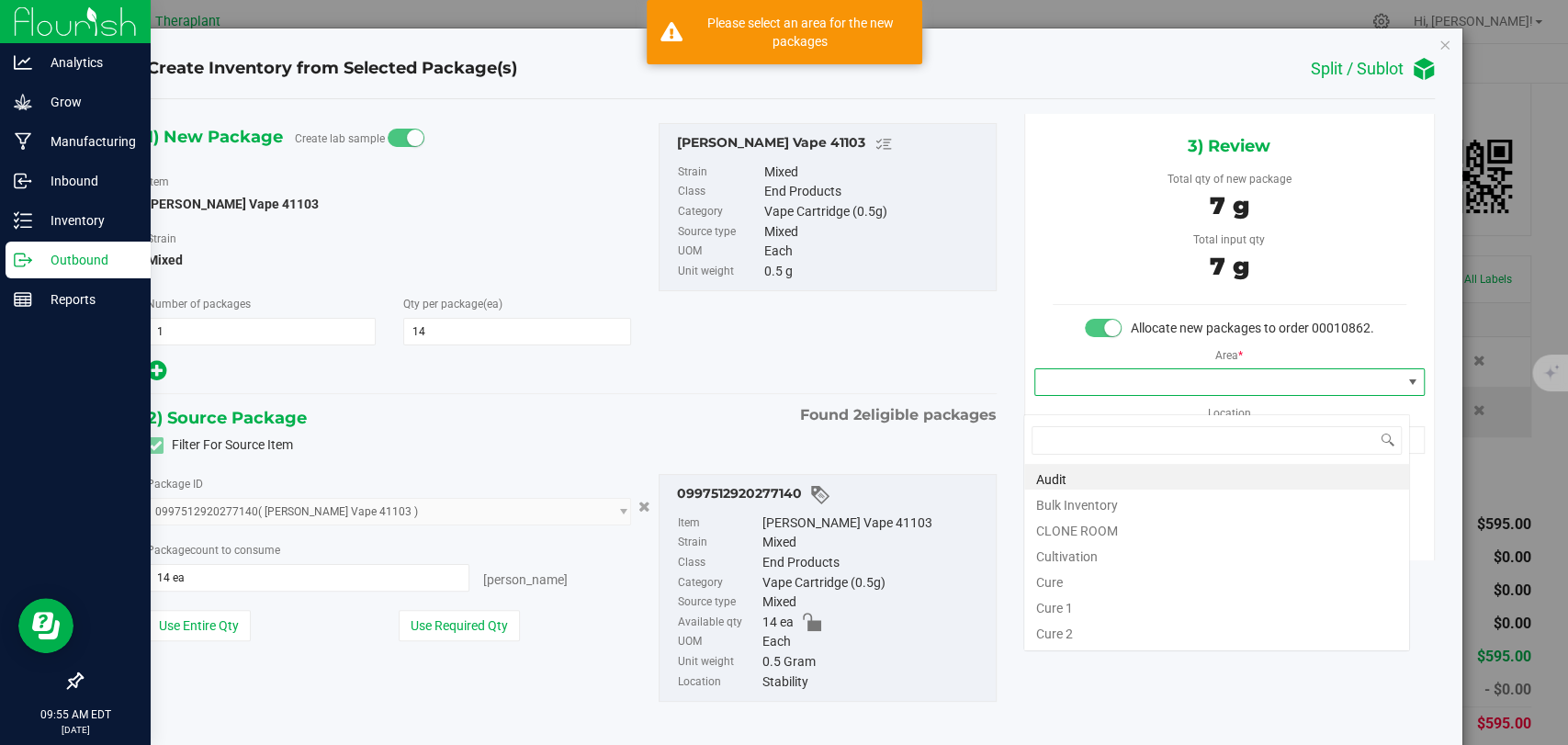
scroll to position [27, 385]
click at [1082, 496] on li "Bulk Inventory" at bounding box center [1216, 502] width 385 height 26
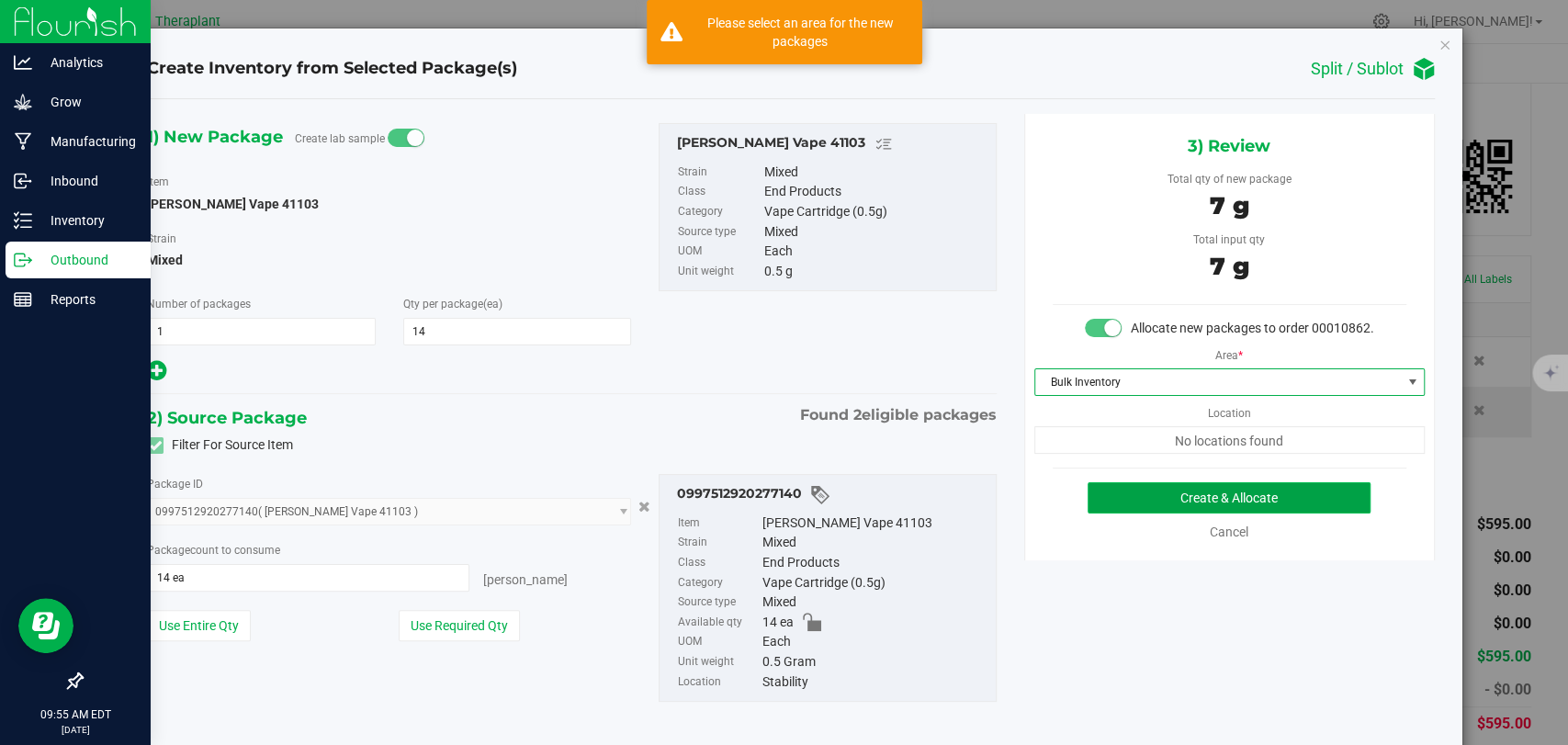
click at [1147, 514] on button "Create & Allocate" at bounding box center [1229, 498] width 283 height 32
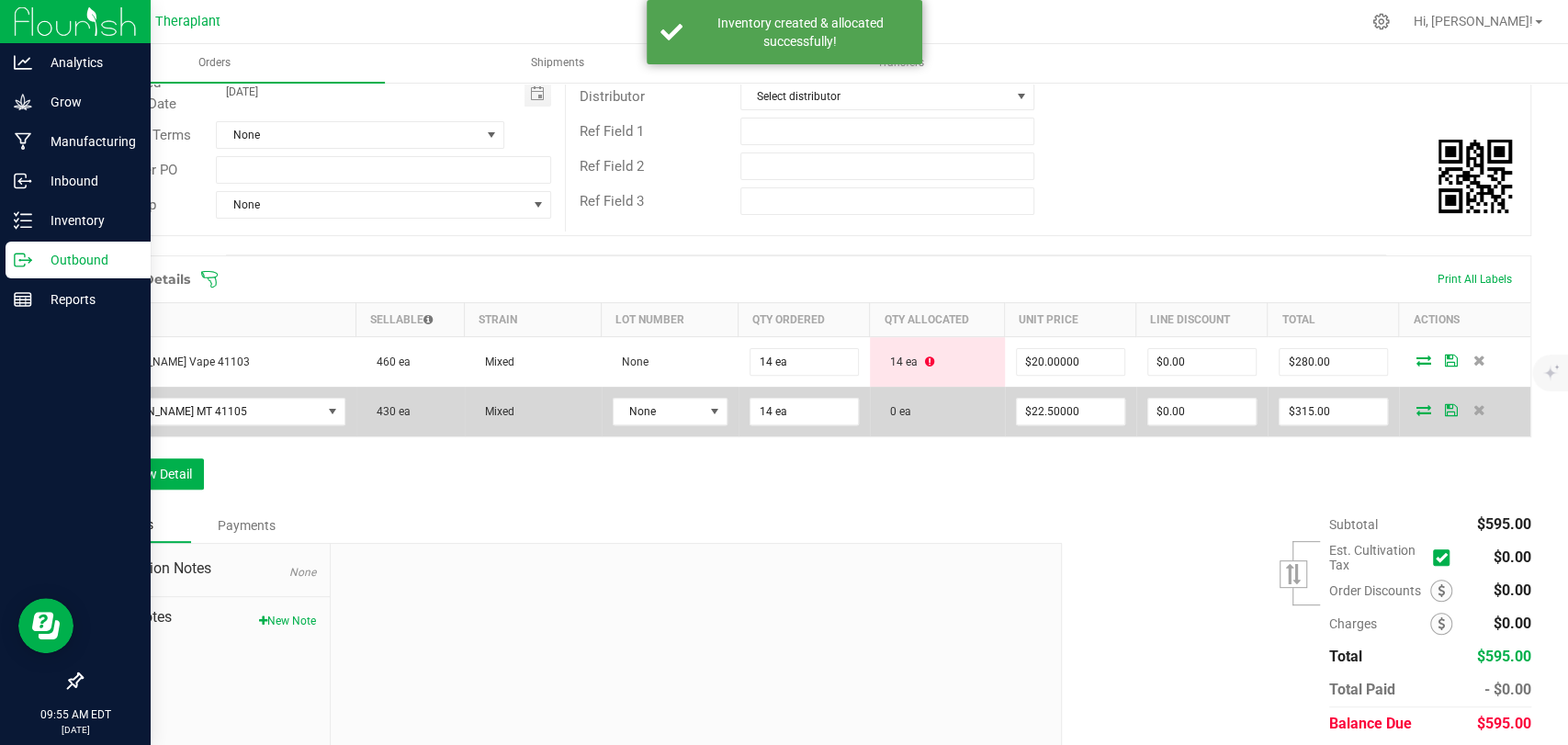
click at [1417, 406] on icon at bounding box center [1423, 409] width 14 height 11
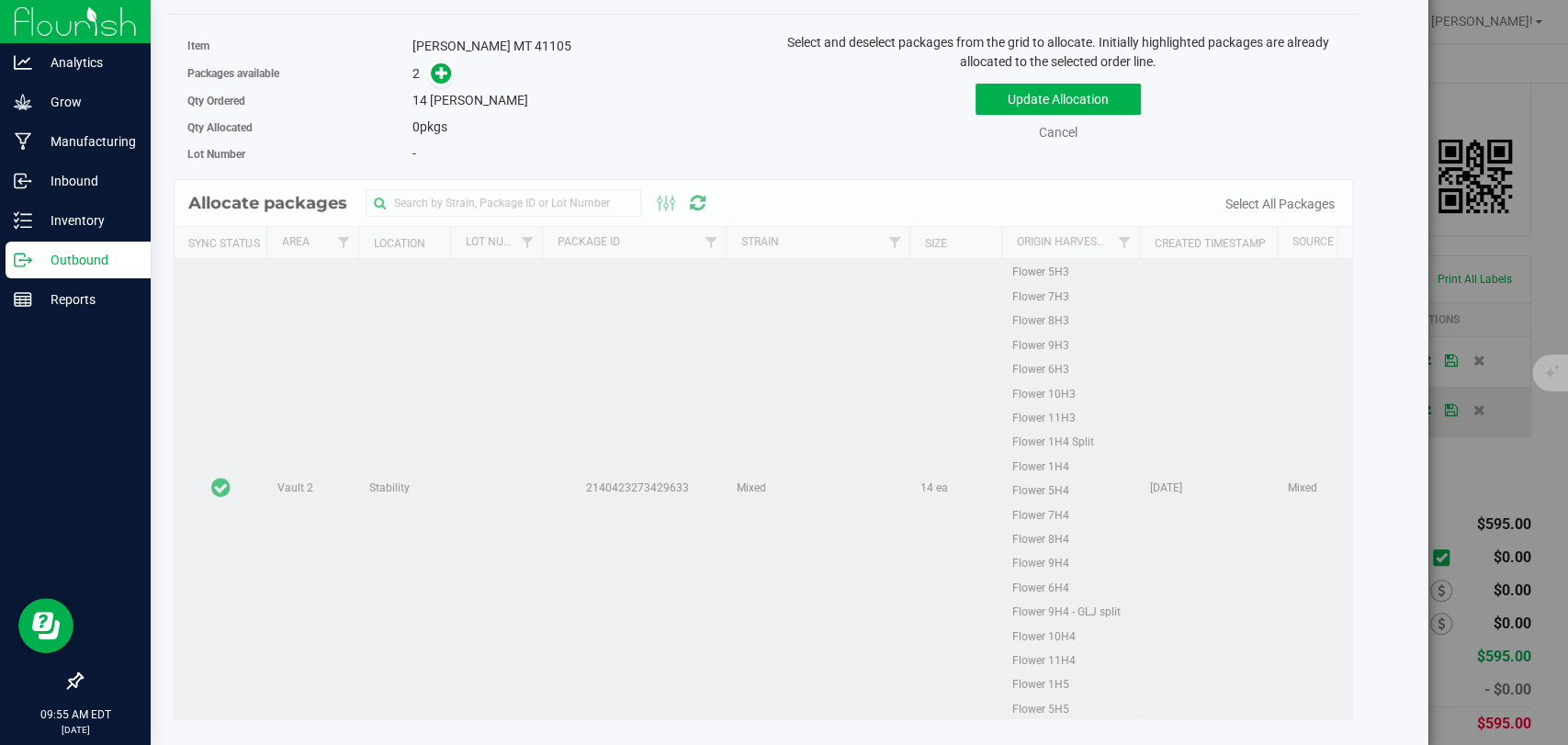
scroll to position [1429, 0]
click at [225, 394] on td at bounding box center [220, 528] width 92 height 1131
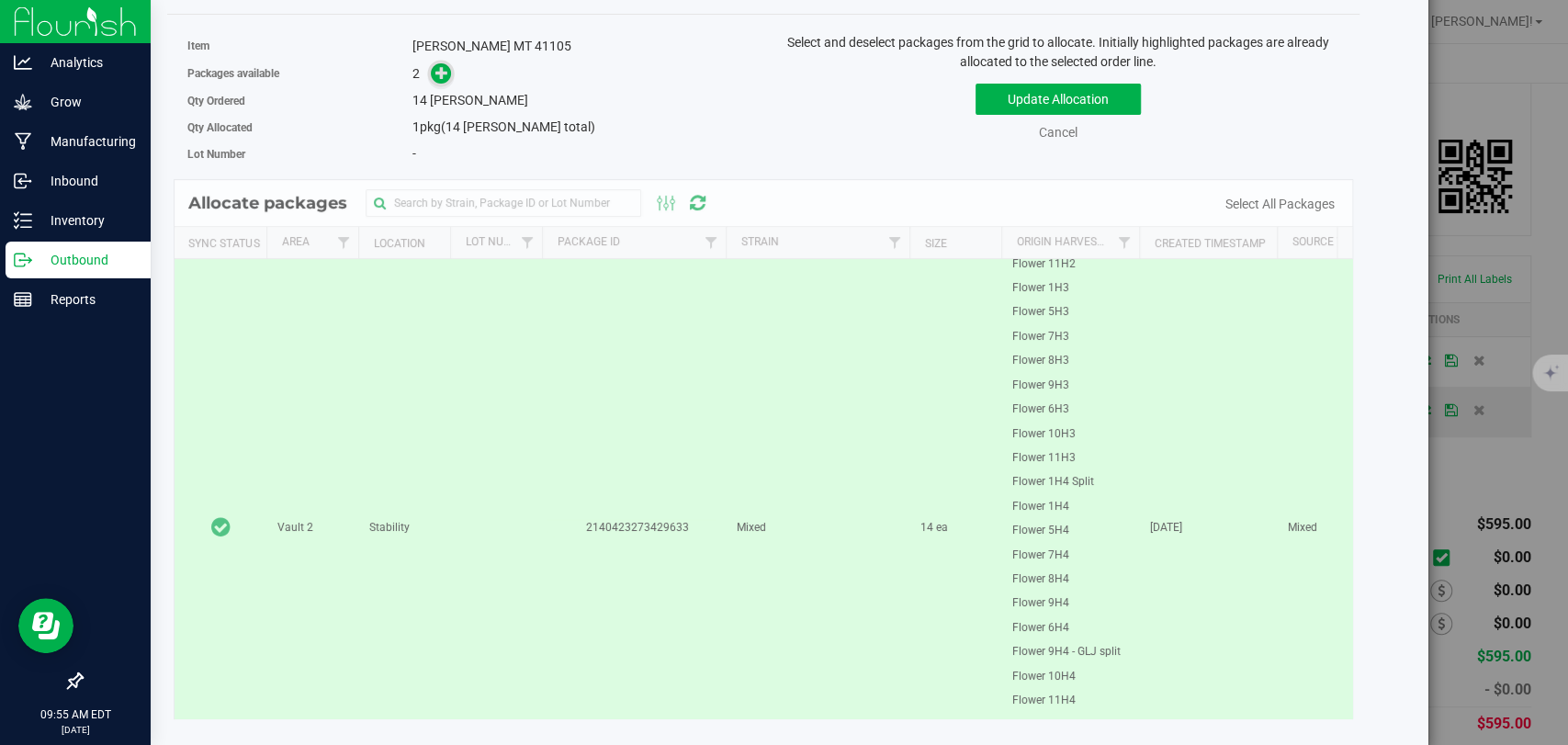
click at [437, 80] on span at bounding box center [441, 74] width 21 height 21
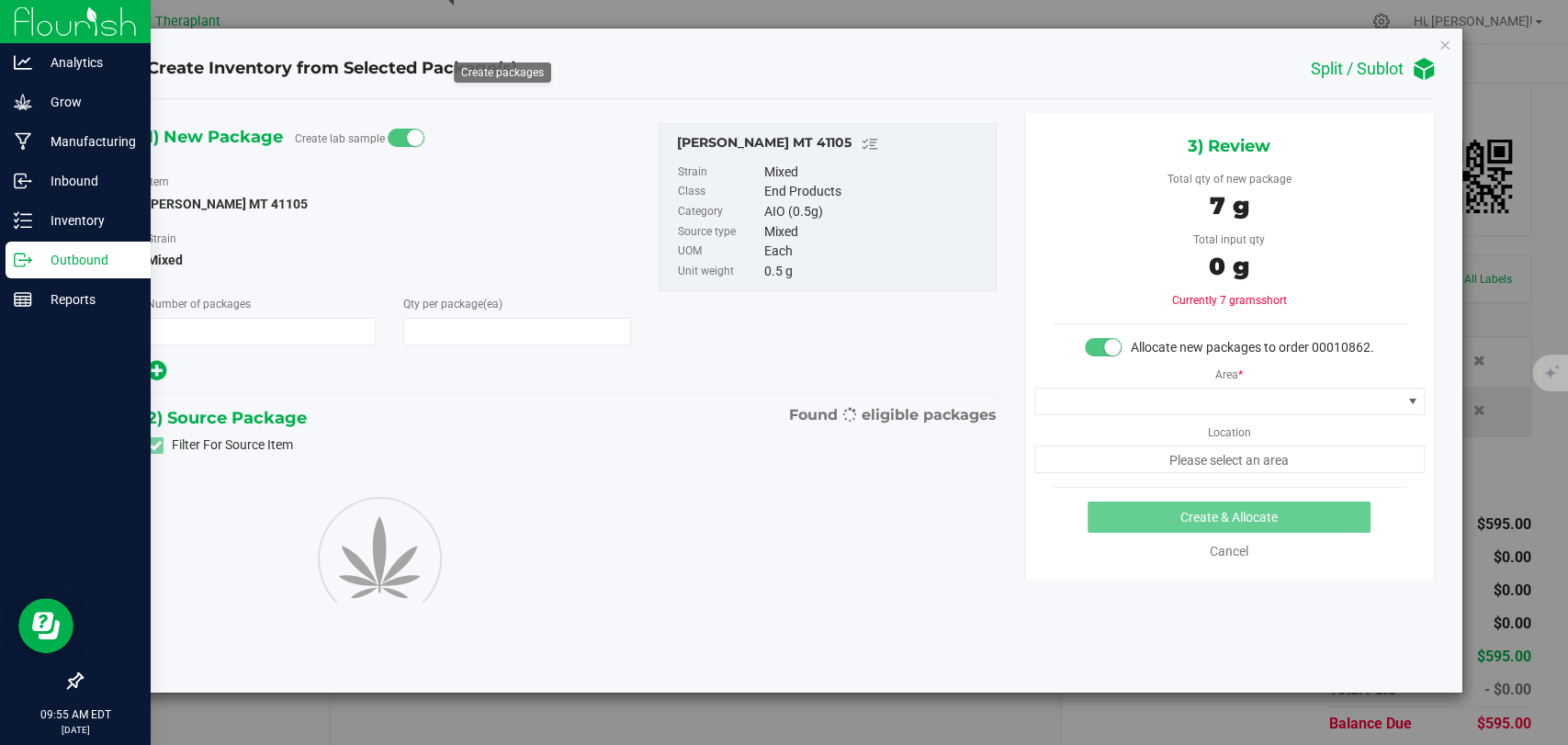
type input "1"
type input "14"
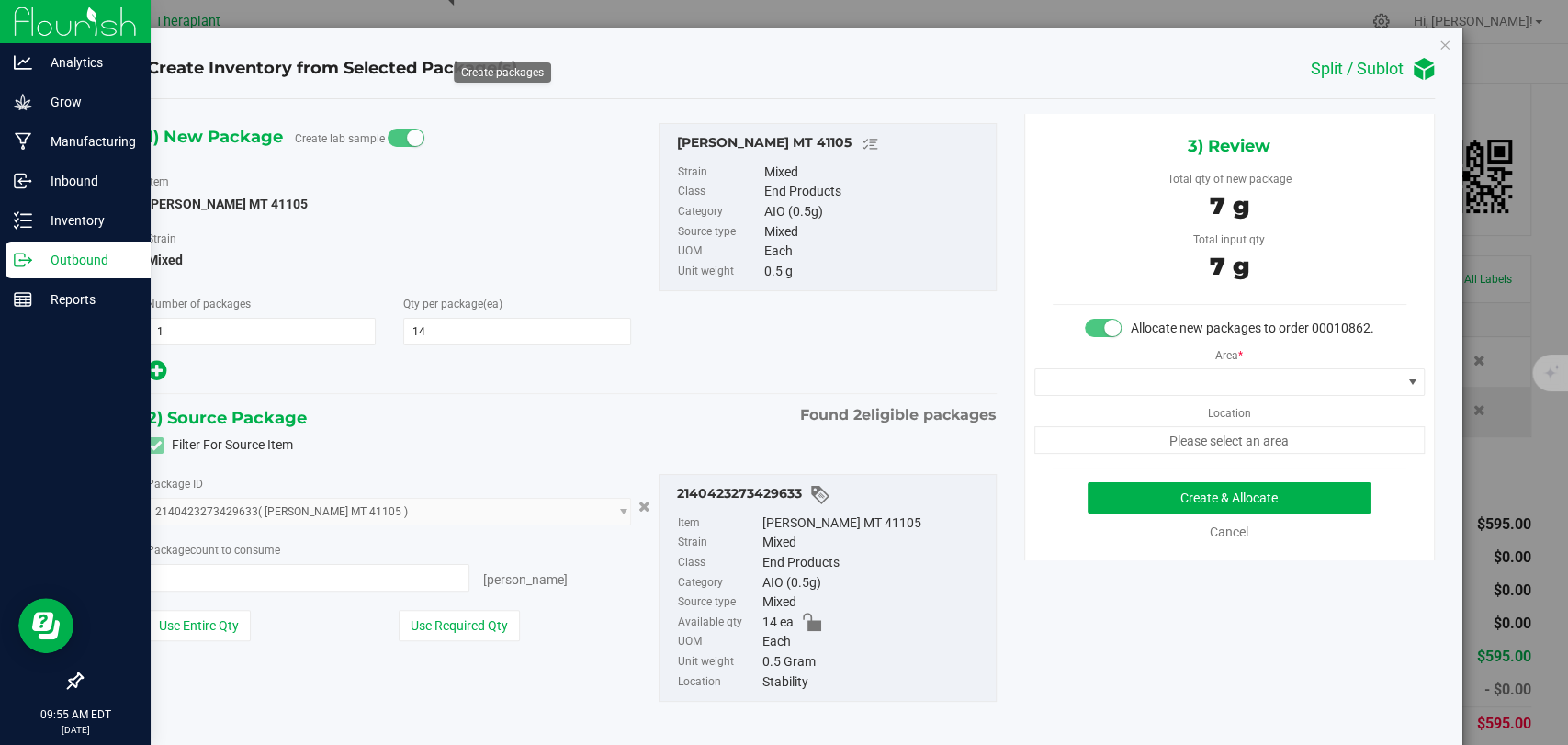
type input "14 ea"
click at [1204, 390] on span at bounding box center [1217, 382] width 365 height 26
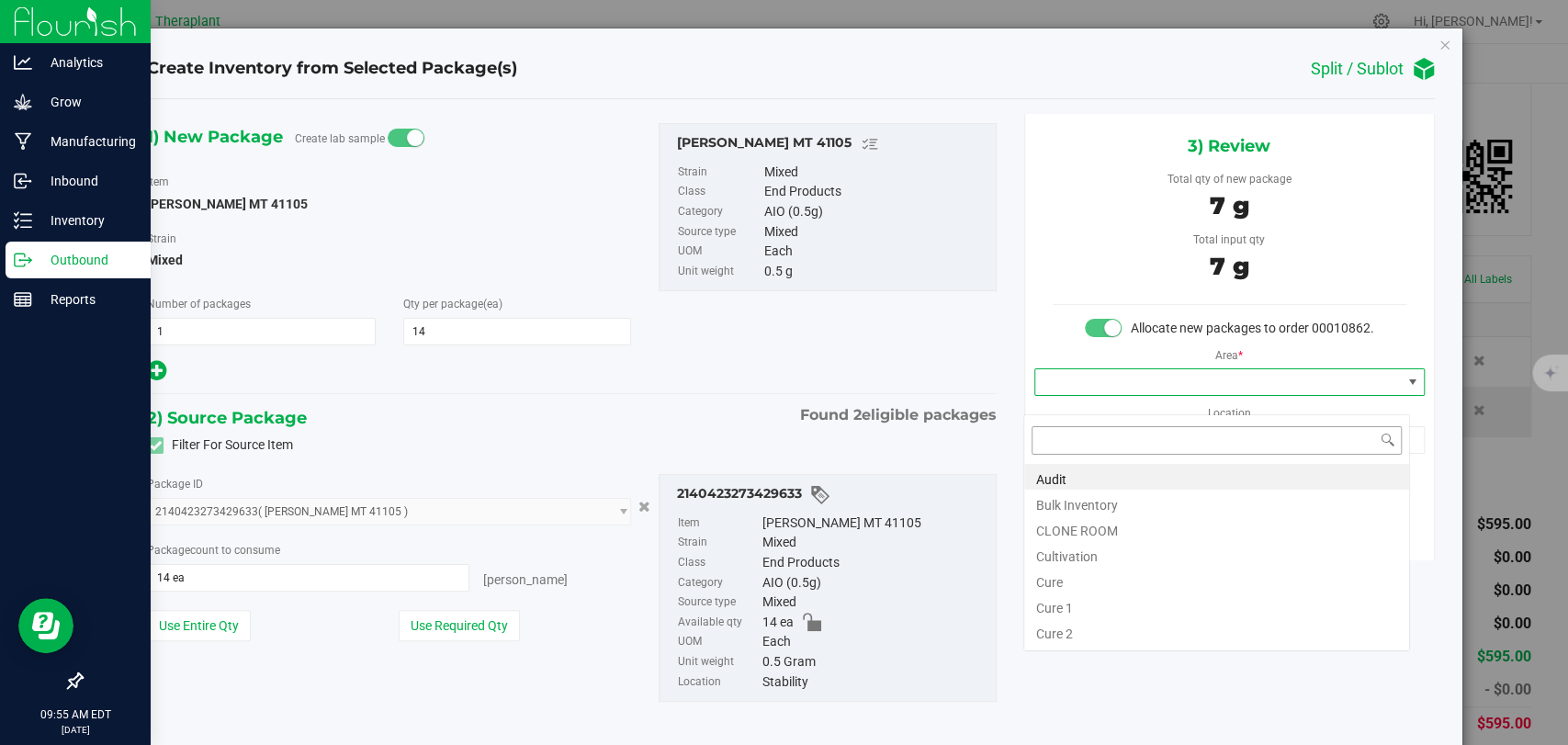
scroll to position [27, 385]
click at [1117, 497] on li "Bulk Inventory" at bounding box center [1216, 502] width 385 height 26
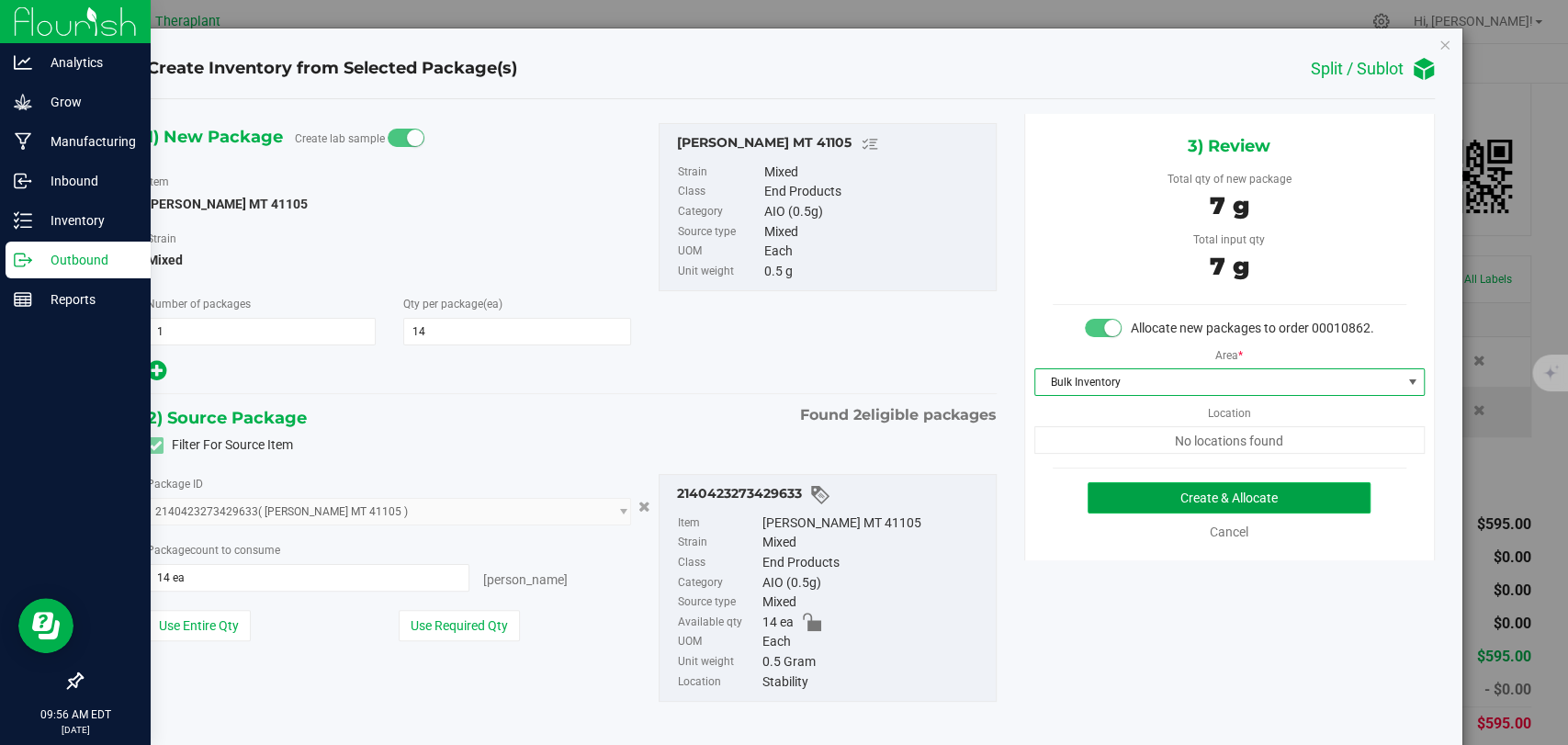
click at [1119, 514] on button "Create & Allocate" at bounding box center [1229, 498] width 283 height 32
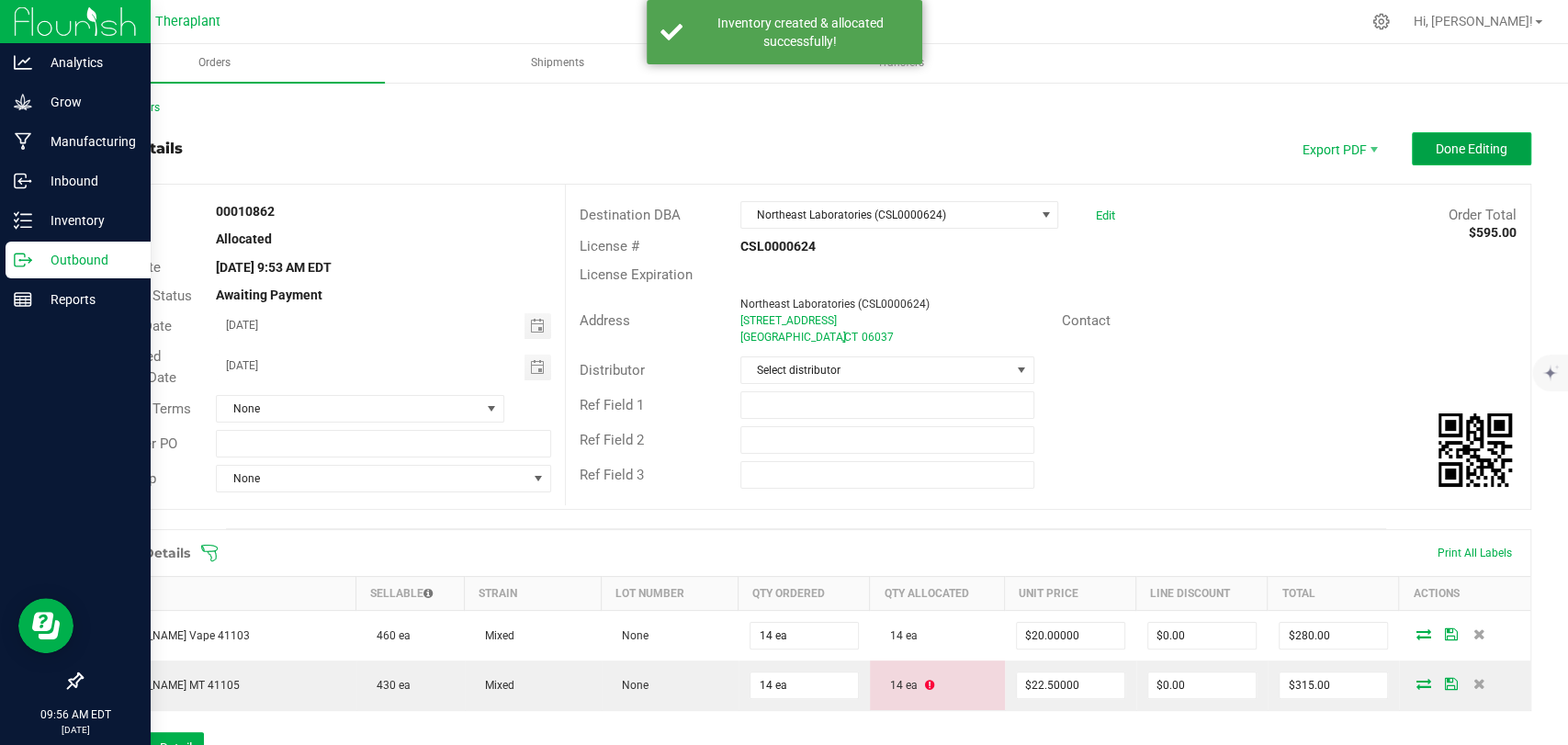
click at [1463, 148] on span "Done Editing" at bounding box center [1471, 149] width 72 height 14
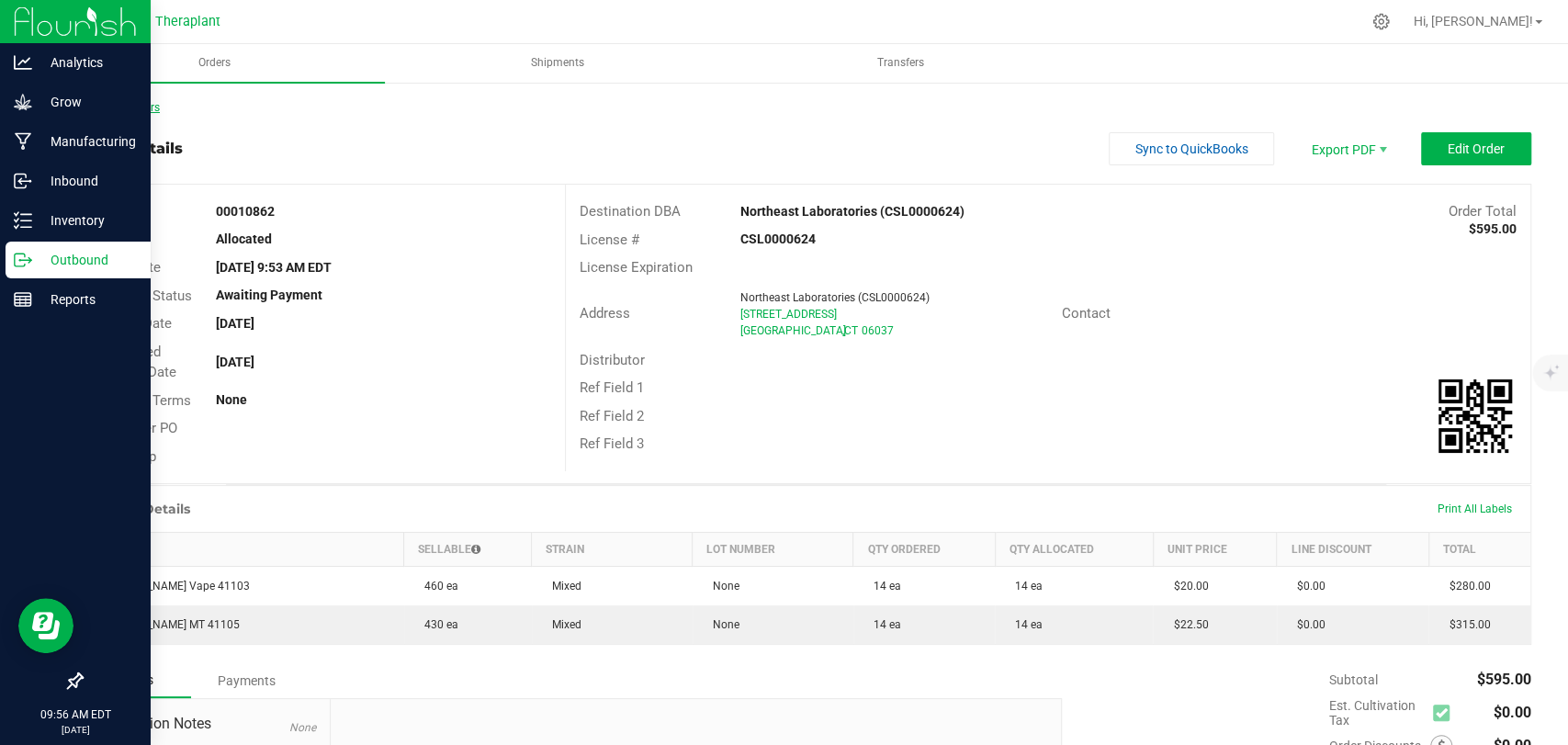
click at [111, 103] on link "Back to Orders" at bounding box center [120, 106] width 79 height 12
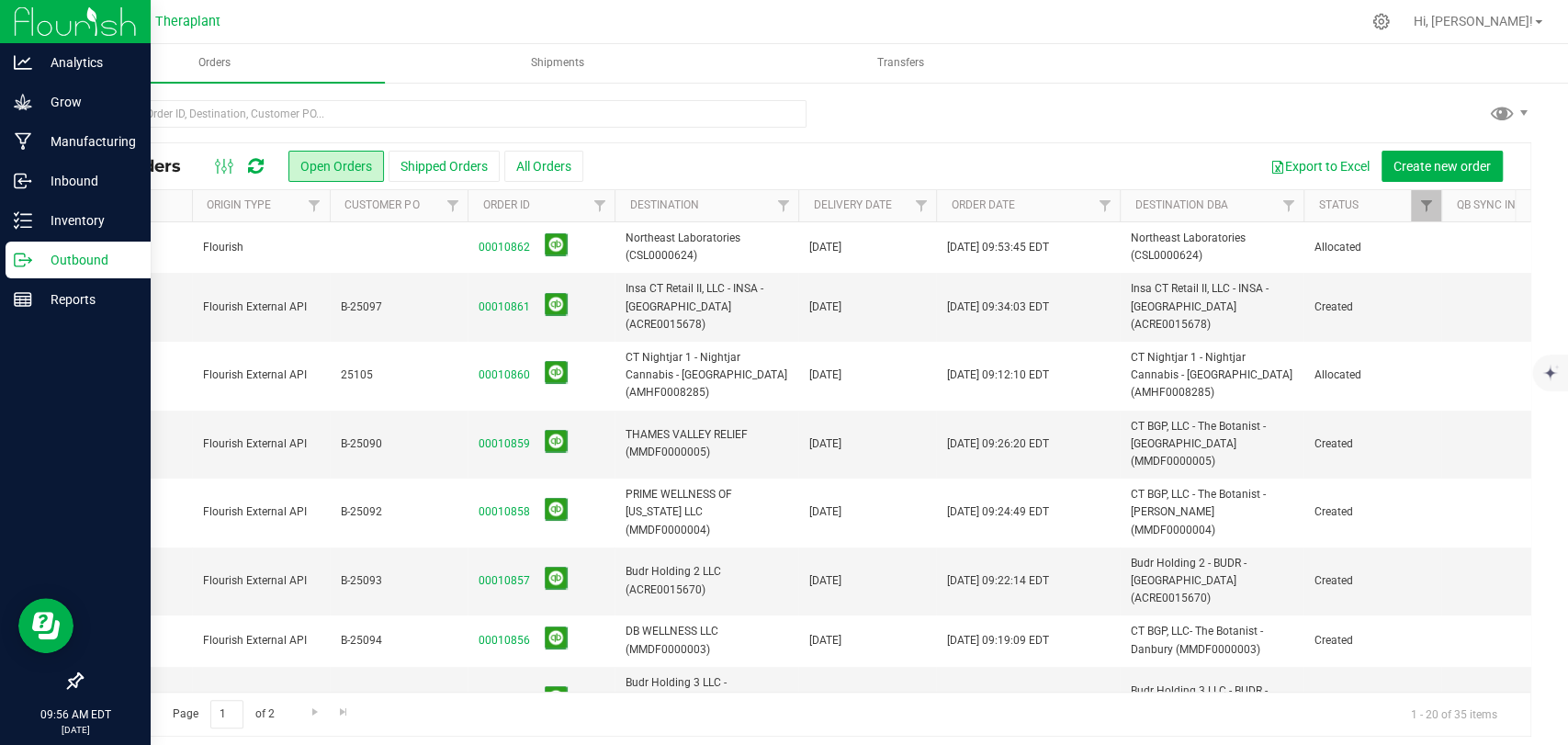
click at [273, 244] on span "Flourish" at bounding box center [261, 247] width 116 height 17
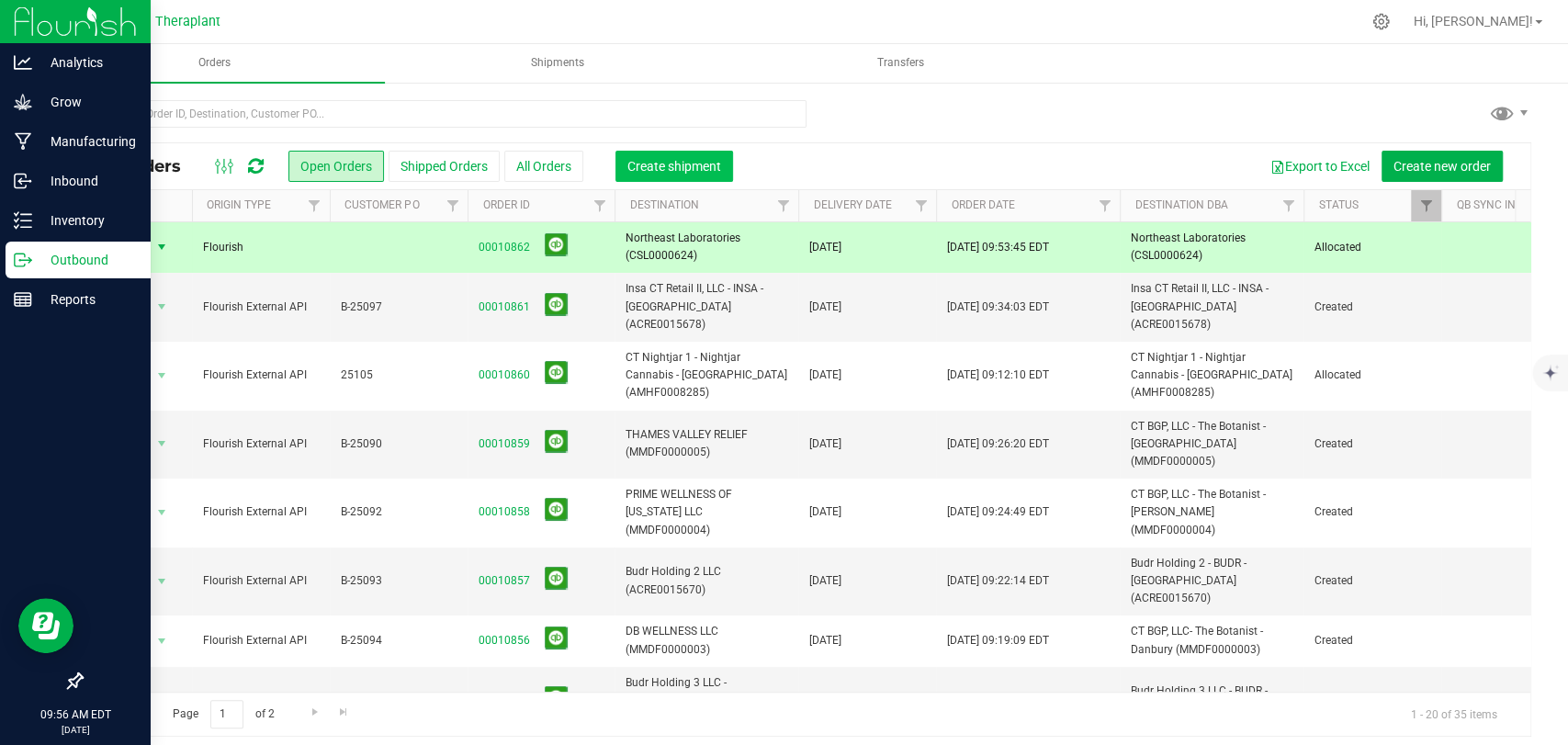
click at [692, 159] on span "Create shipment" at bounding box center [674, 166] width 94 height 14
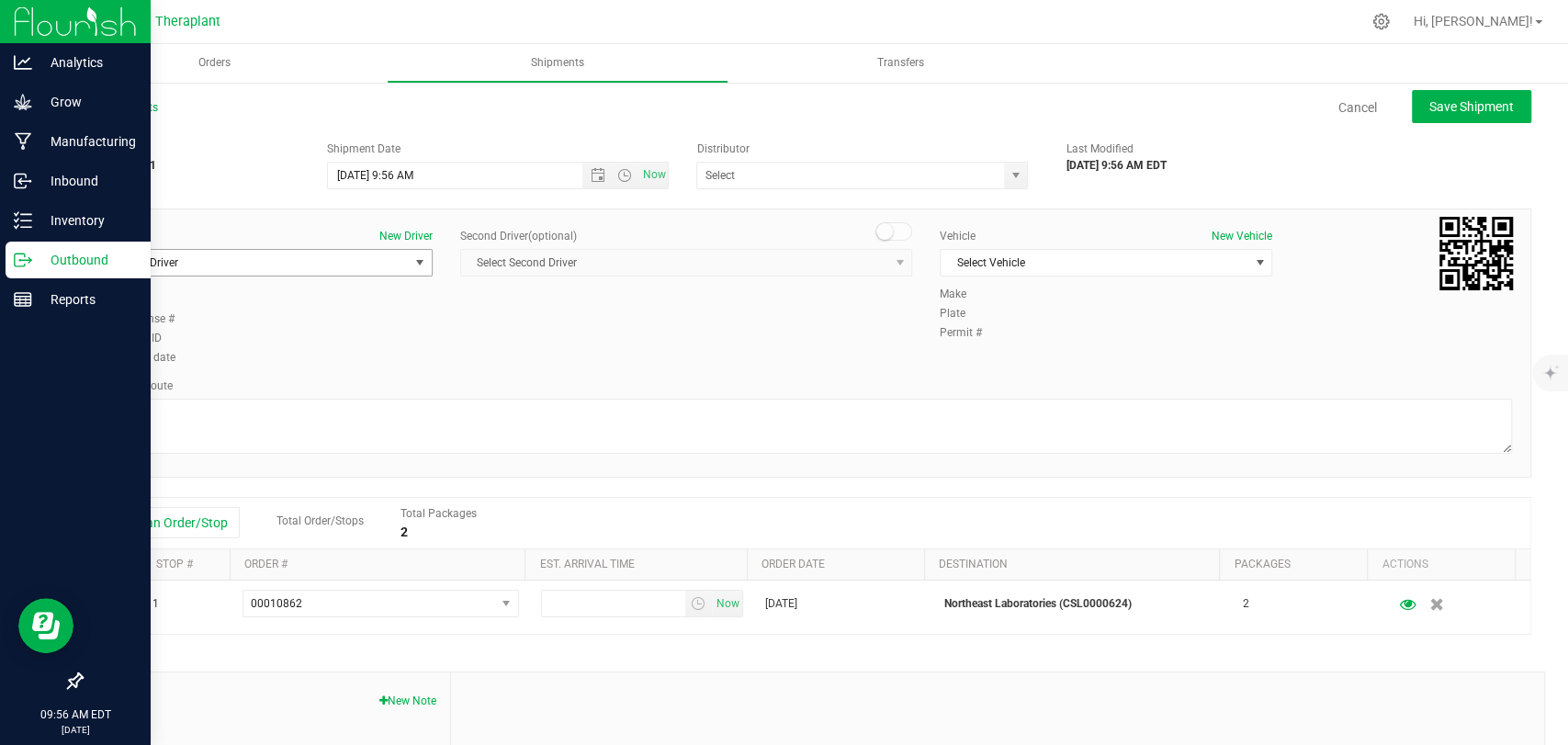
click at [283, 265] on span "Select Driver" at bounding box center [254, 263] width 308 height 26
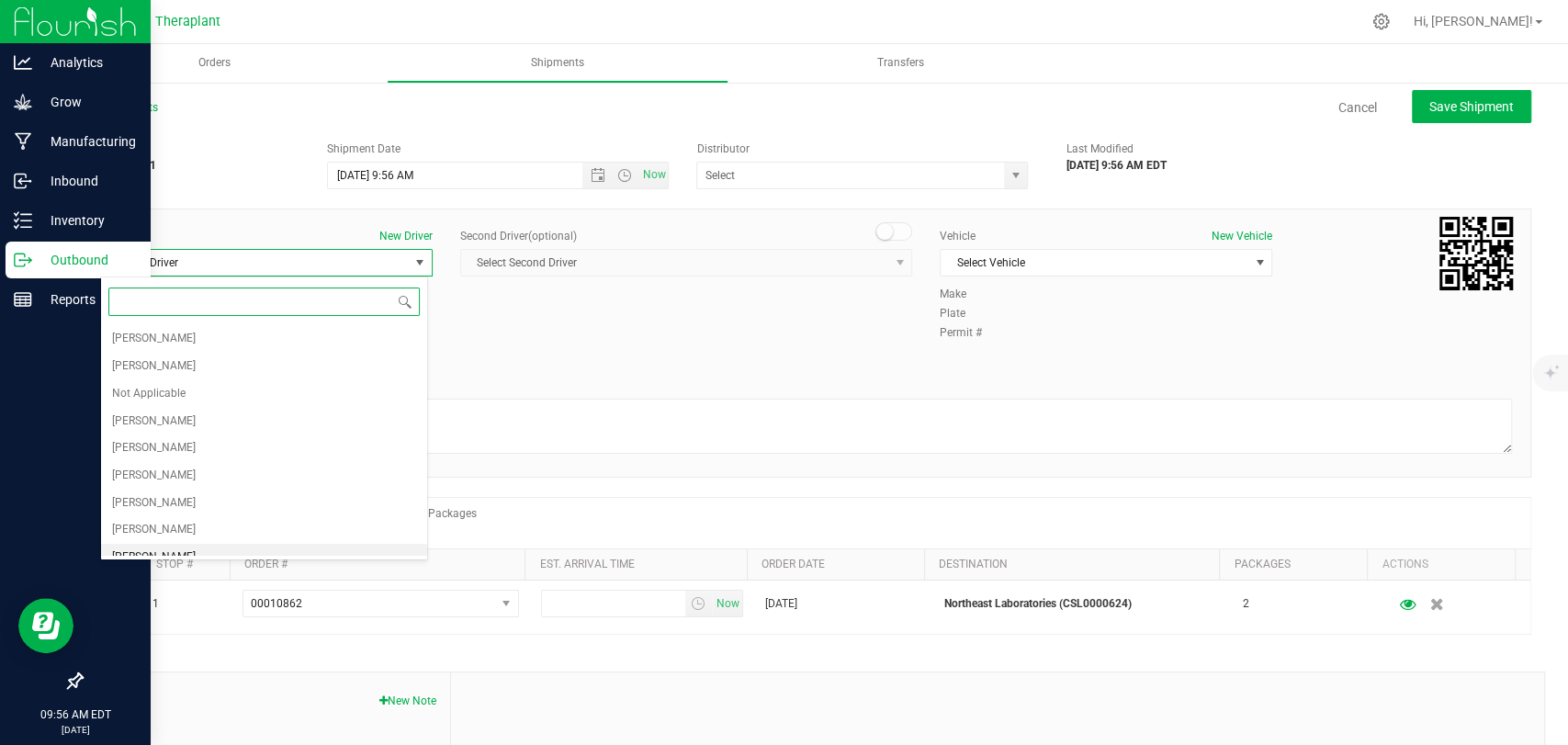
click at [170, 550] on span "[PERSON_NAME]" at bounding box center [153, 557] width 83 height 24
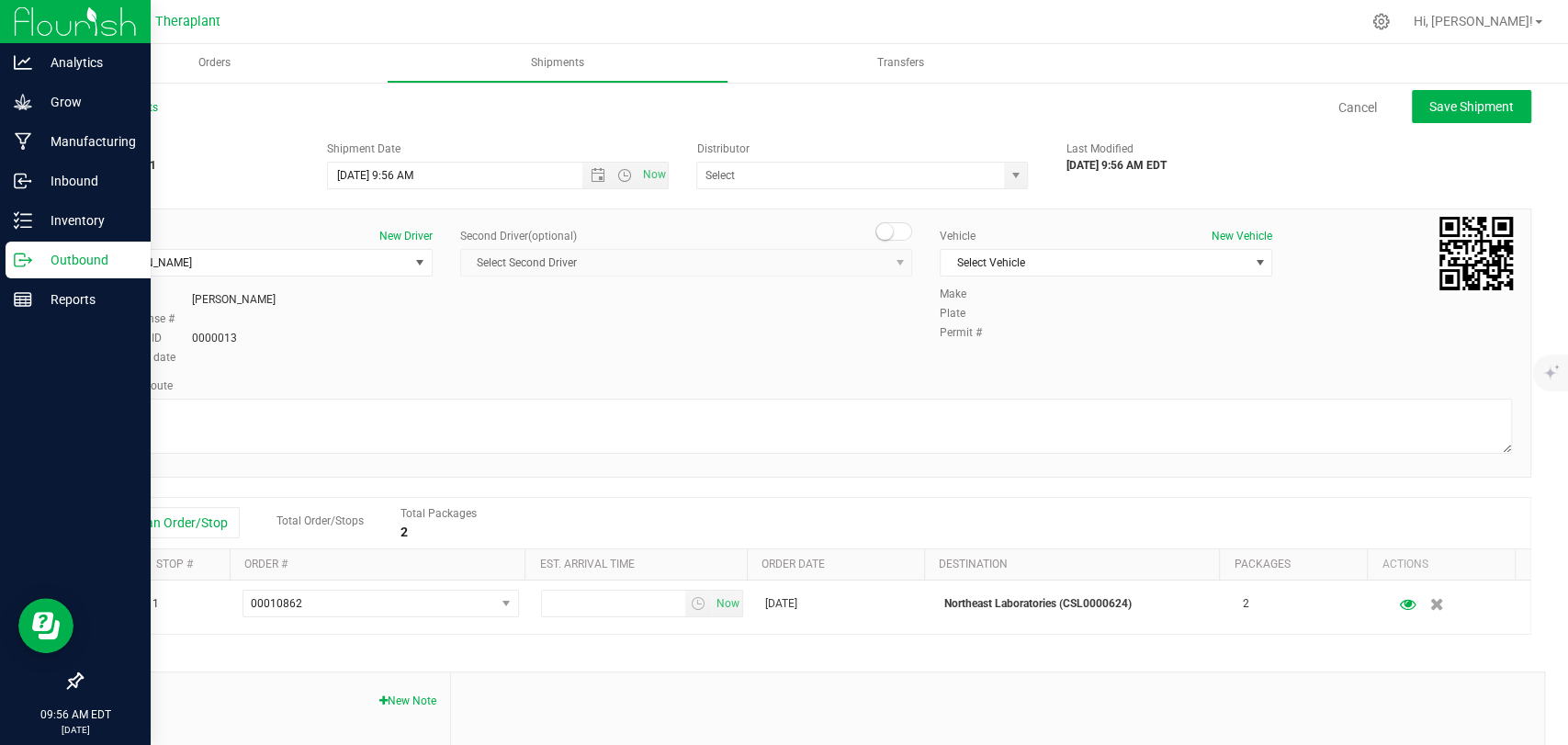
click at [896, 231] on span at bounding box center [893, 231] width 36 height 18
click at [877, 259] on span "Select Second Driver" at bounding box center [675, 263] width 427 height 26
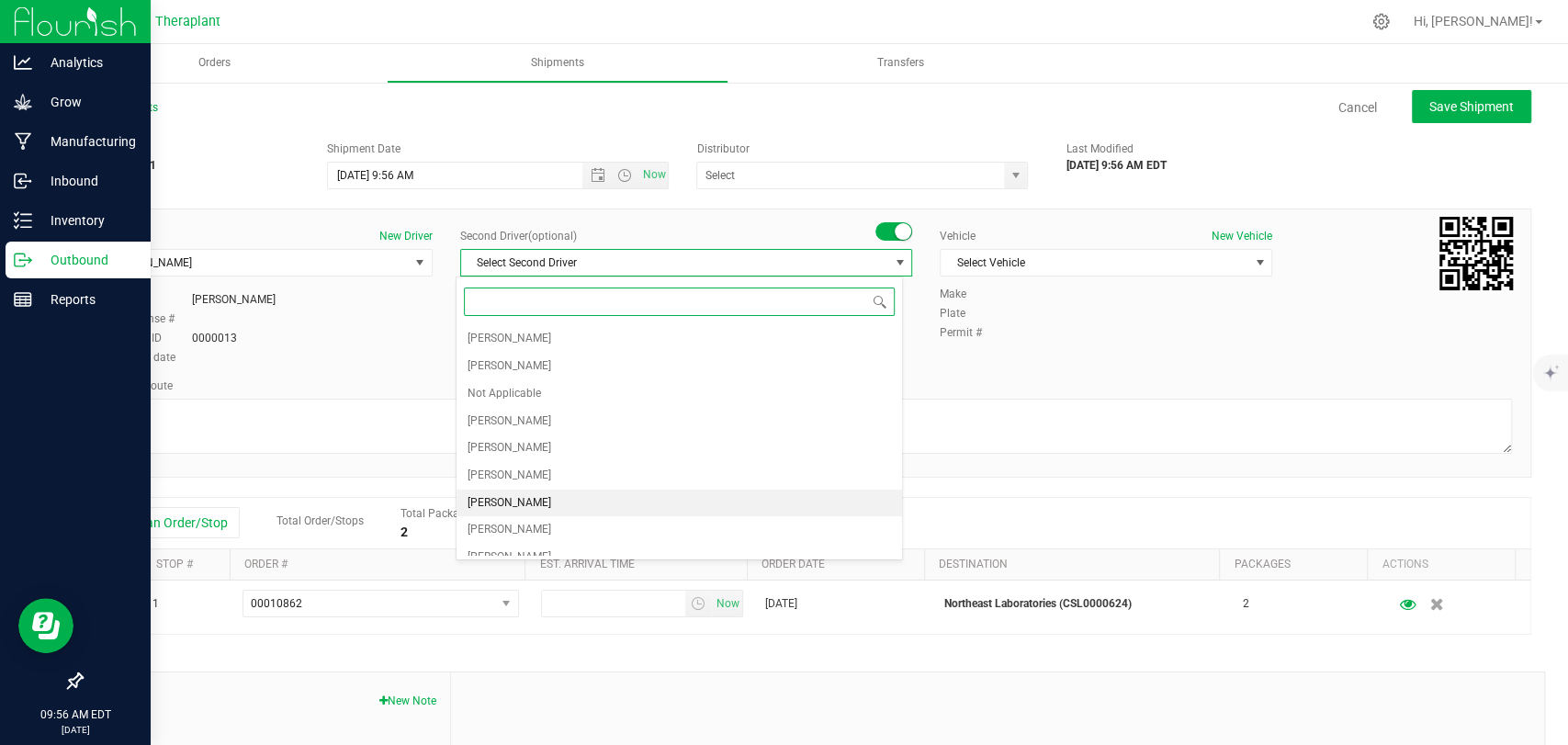
click at [522, 500] on span "[PERSON_NAME]" at bounding box center [509, 503] width 83 height 24
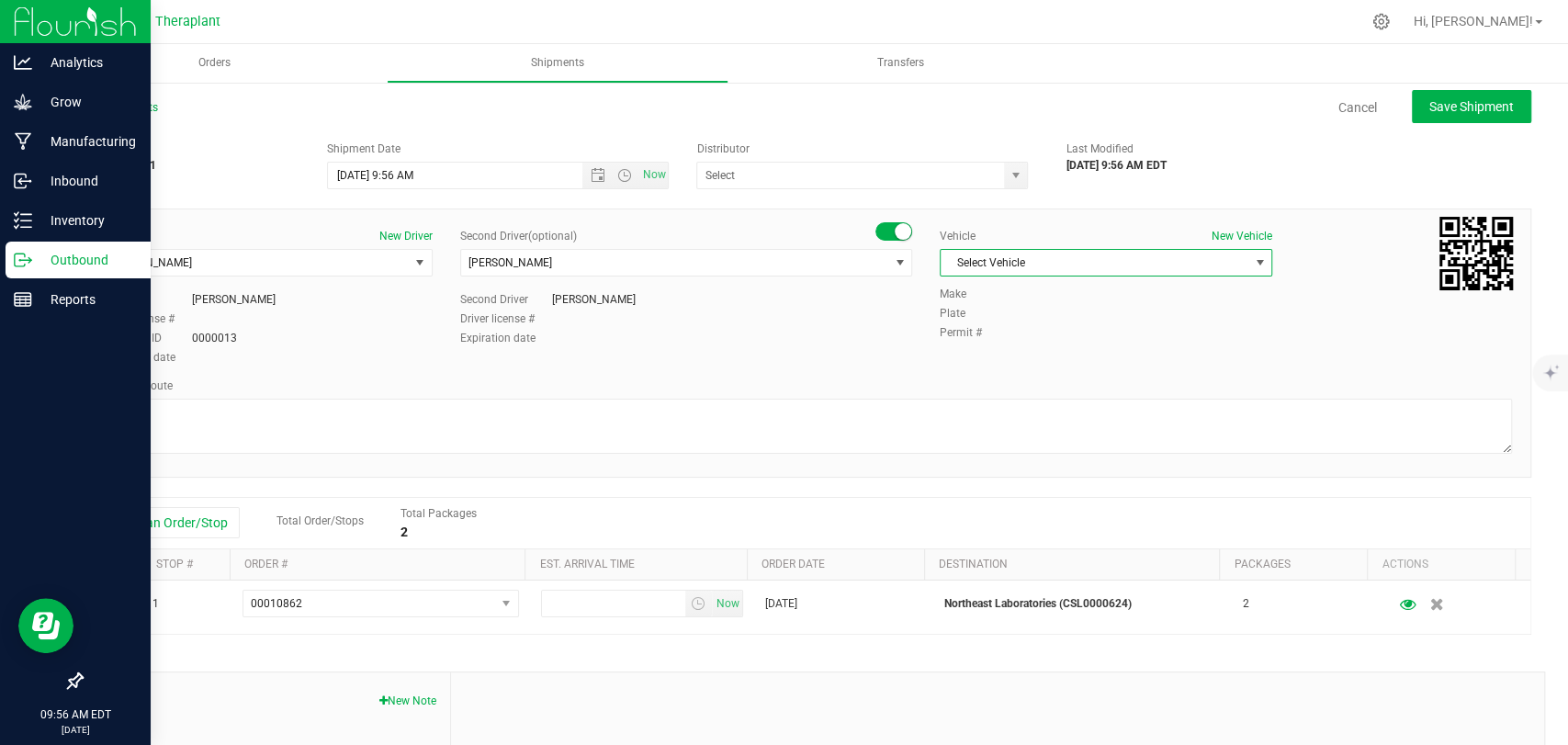
drag, startPoint x: 1143, startPoint y: 265, endPoint x: 1133, endPoint y: 261, distance: 10.8
click at [1140, 264] on span "Select Vehicle" at bounding box center [1094, 263] width 308 height 26
click at [1027, 485] on li "Northeast Laboratories Car" at bounding box center [1095, 485] width 327 height 28
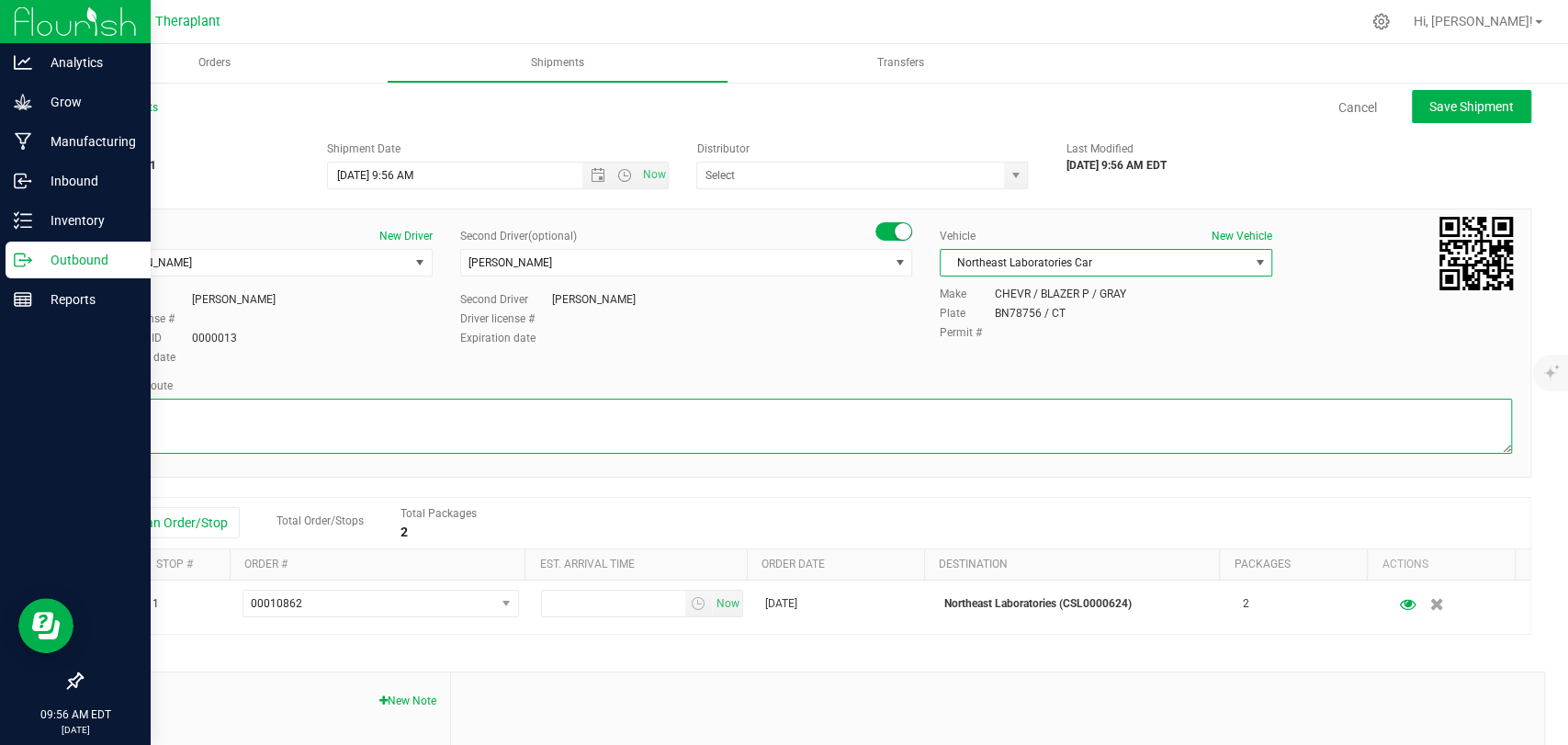
click at [957, 442] on textarea at bounding box center [805, 426] width 1412 height 55
click at [272, 408] on textarea at bounding box center [805, 426] width 1412 height 55
paste textarea "CT-8 S from CT-262, I-84 E, I-691 E, then I-91 N to [GEOGRAPHIC_DATA], Exit 23,…"
click at [684, 415] on textarea at bounding box center [805, 426] width 1412 height 55
type textarea "CT-8 S from CT-262, I-84 E, I-691 E, then I-91 N to [GEOGRAPHIC_DATA], Exit 23,…"
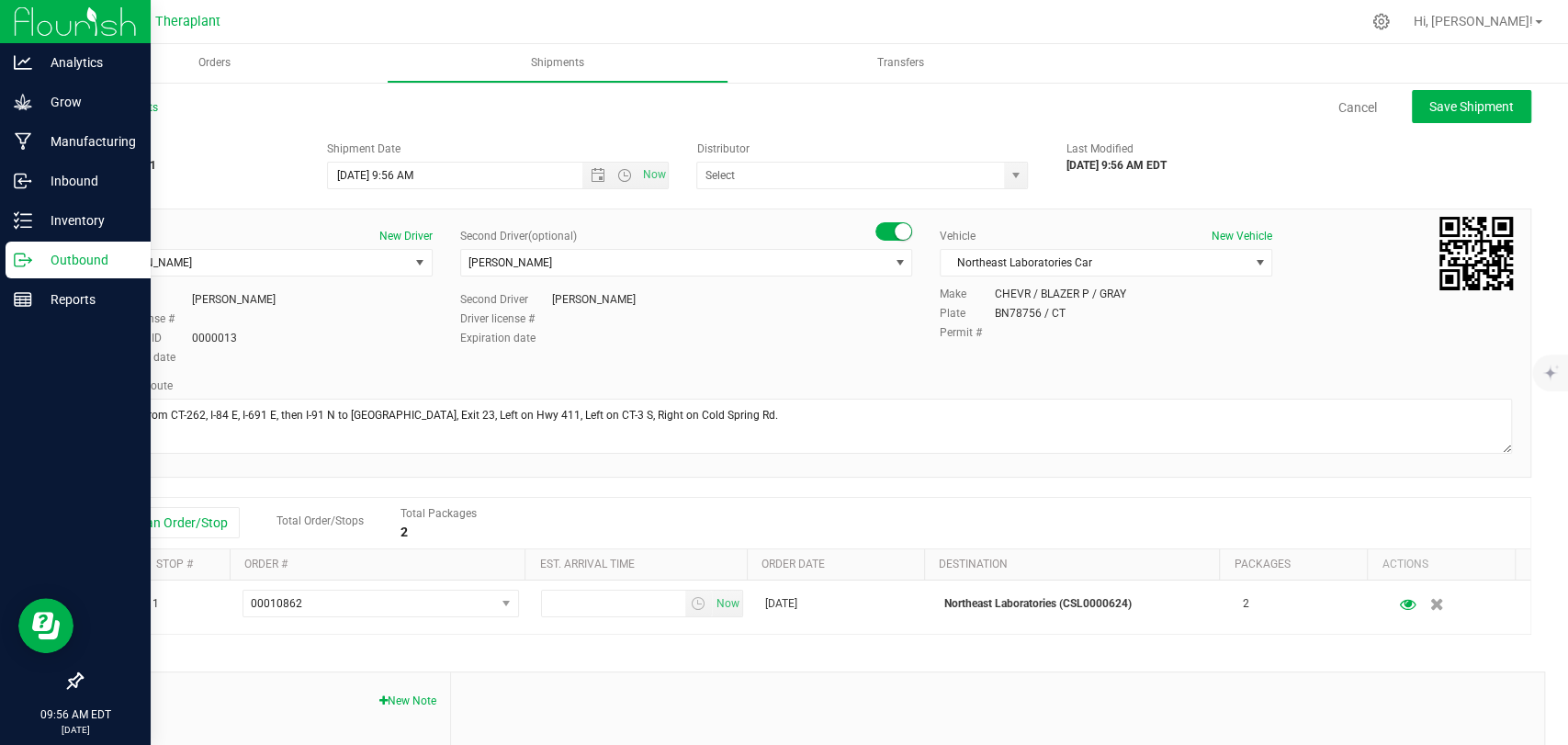
click at [724, 368] on div "Driver New Driver [PERSON_NAME] Select Driver [PERSON_NAME] [PERSON_NAME] Not A…" at bounding box center [805, 343] width 1450 height 269
click at [715, 360] on div "Driver New Driver [PERSON_NAME] Select Driver [PERSON_NAME] [PERSON_NAME] Not A…" at bounding box center [806, 298] width 1440 height 141
click at [617, 171] on span "Open the time view" at bounding box center [624, 175] width 14 height 14
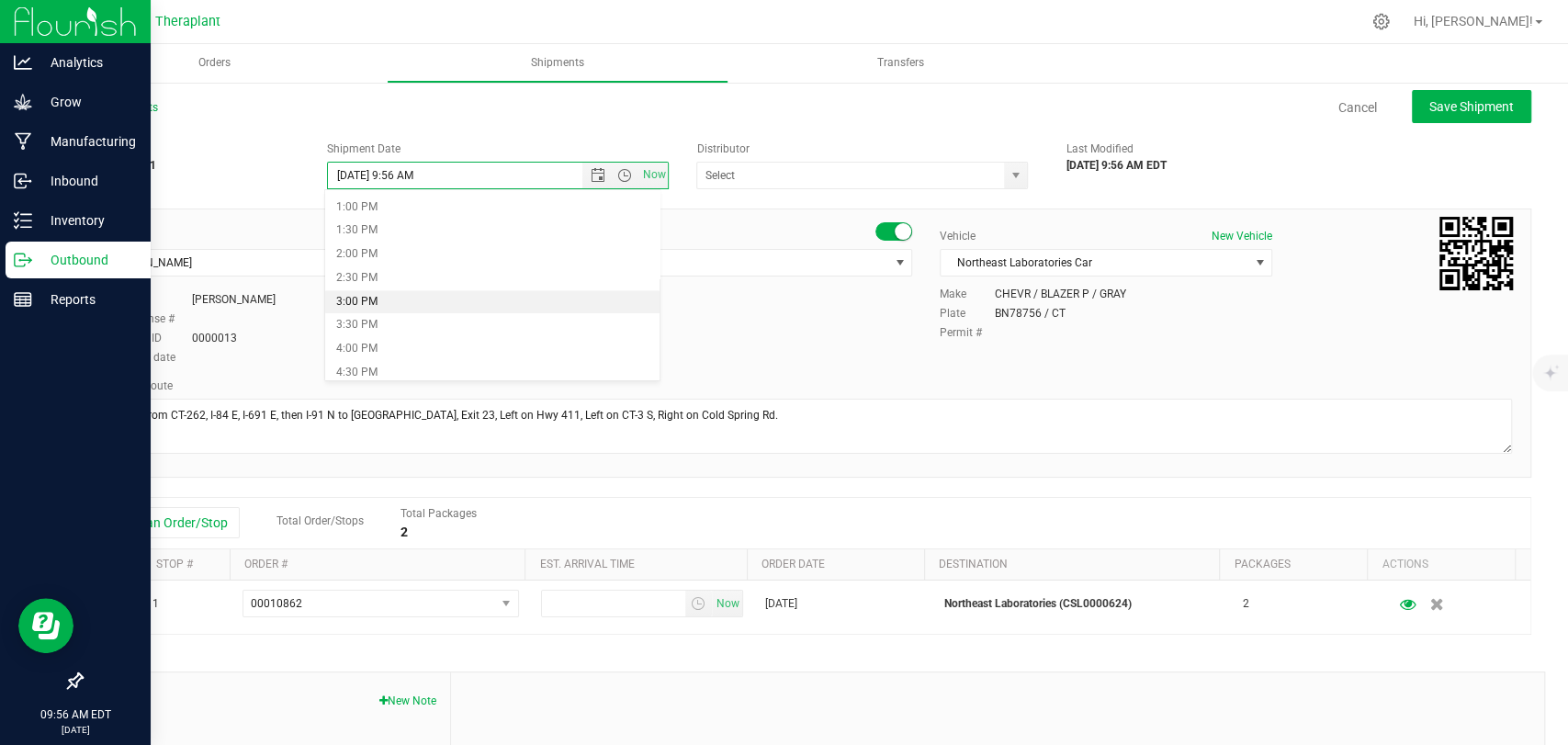
scroll to position [946, 0]
click at [364, 253] on li "9:00 PM" at bounding box center [492, 250] width 334 height 24
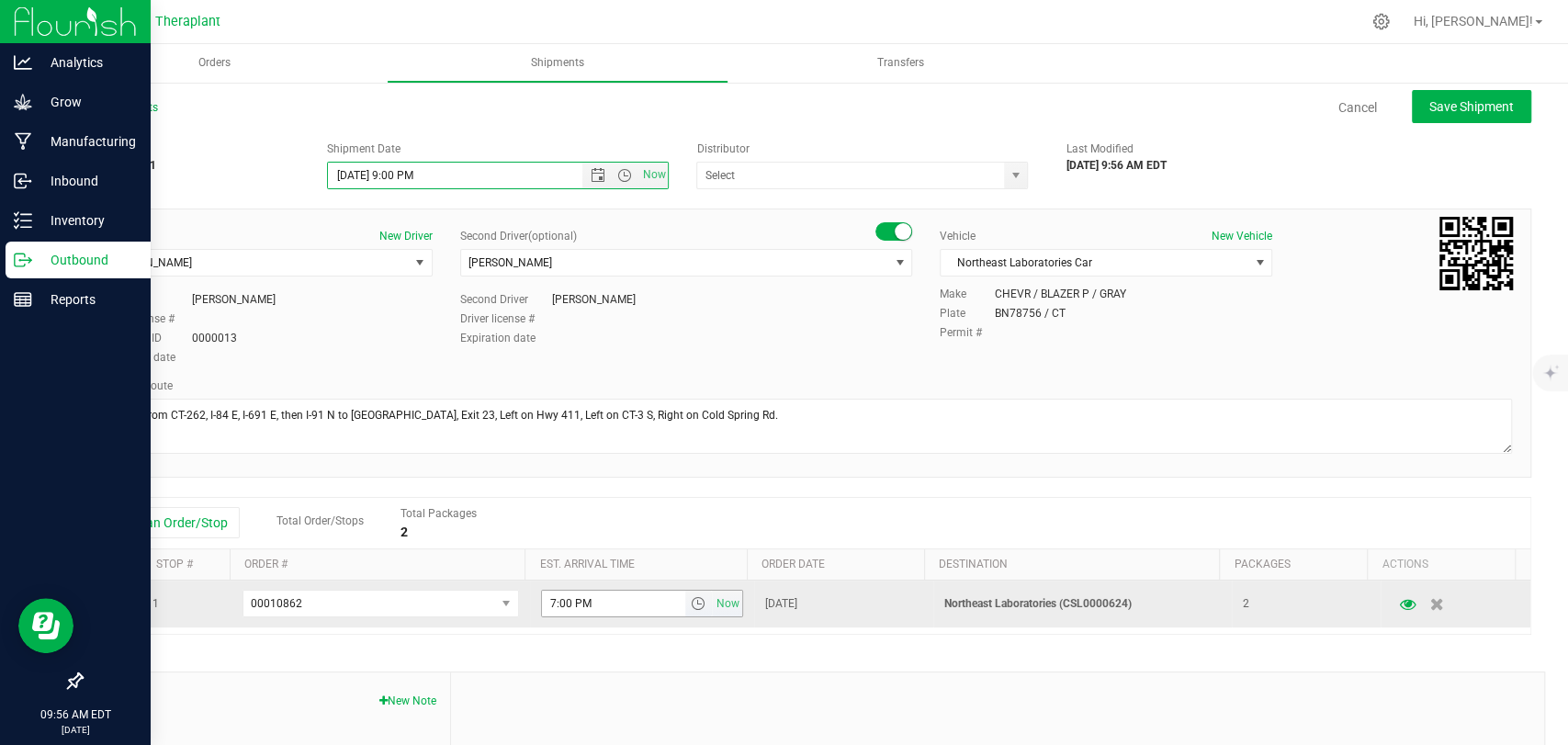
click at [690, 607] on span "select" at bounding box center [697, 603] width 14 height 14
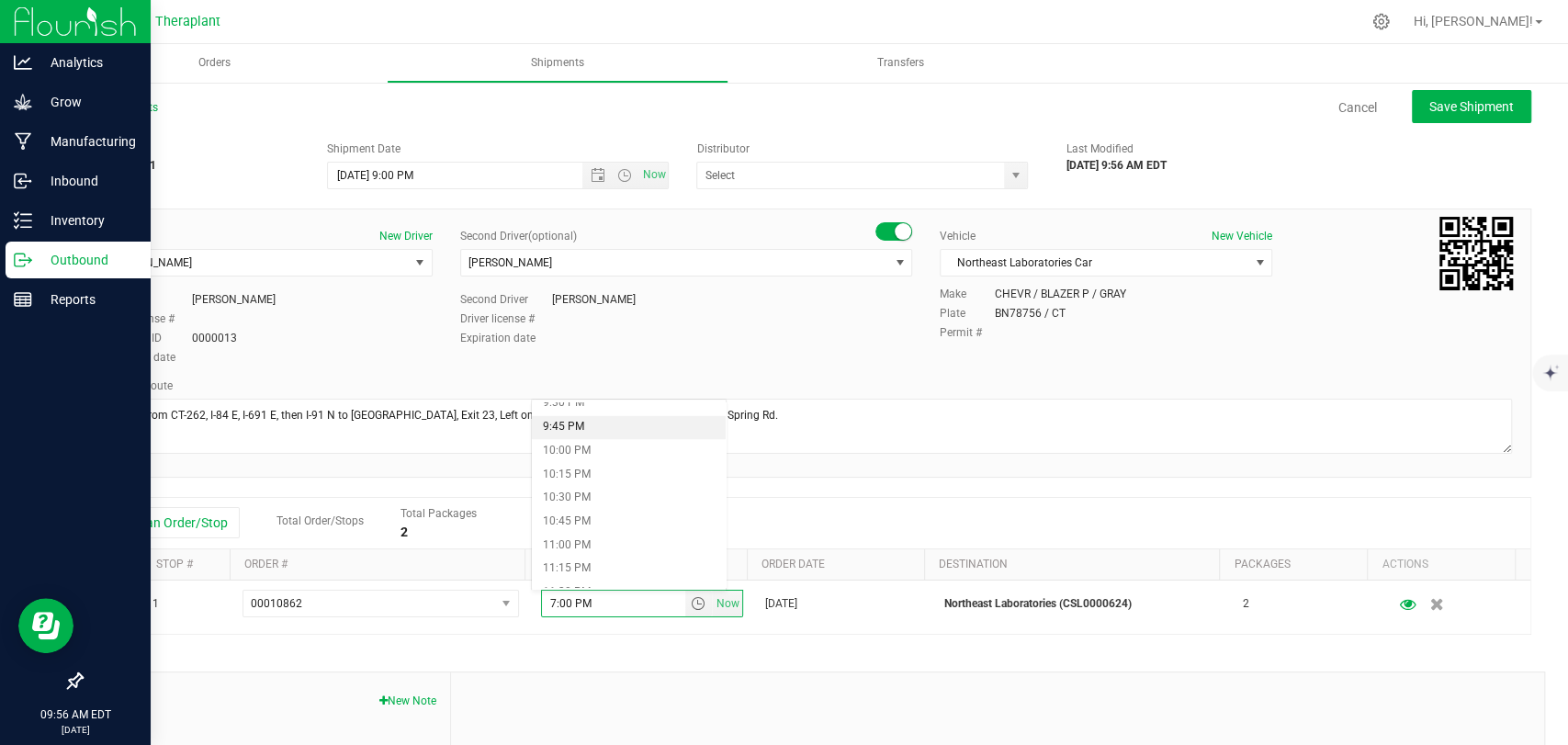
scroll to position [1940, 0]
click at [584, 495] on li "9:30 PM" at bounding box center [629, 505] width 194 height 24
click at [1447, 118] on button "Save Shipment" at bounding box center [1471, 106] width 120 height 33
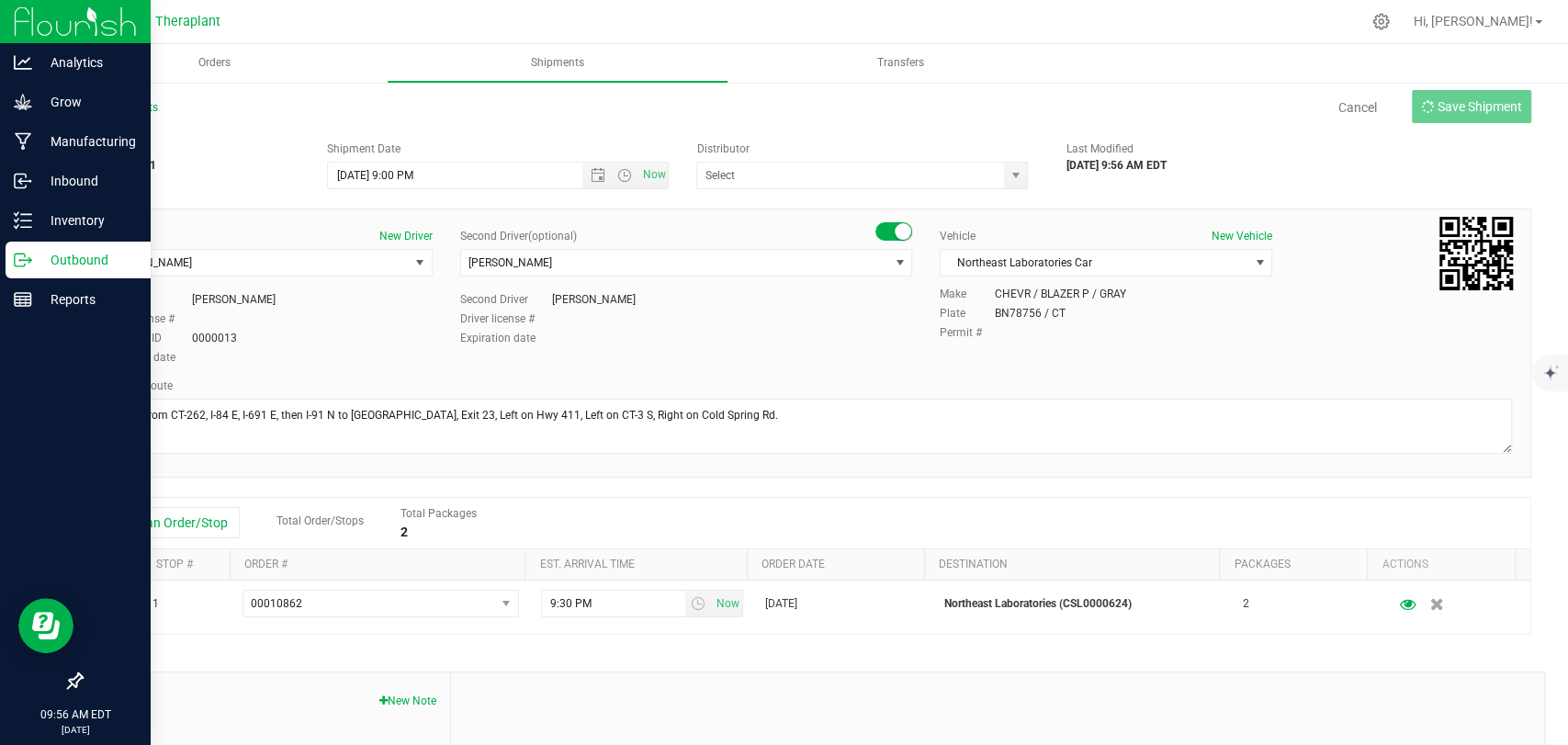
type input "[DATE] 1:00 AM"
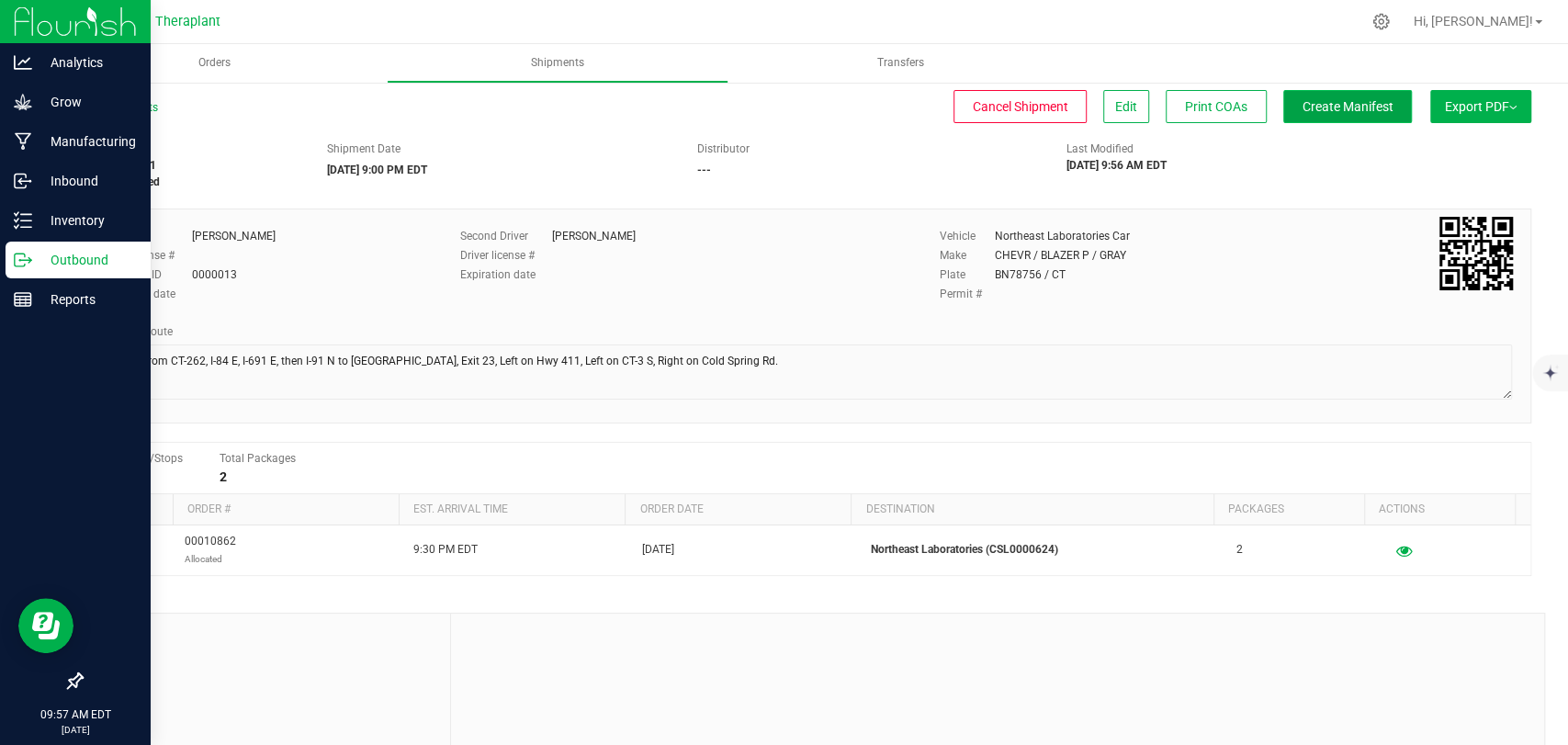
click at [1323, 117] on button "Create Manifest" at bounding box center [1348, 106] width 128 height 33
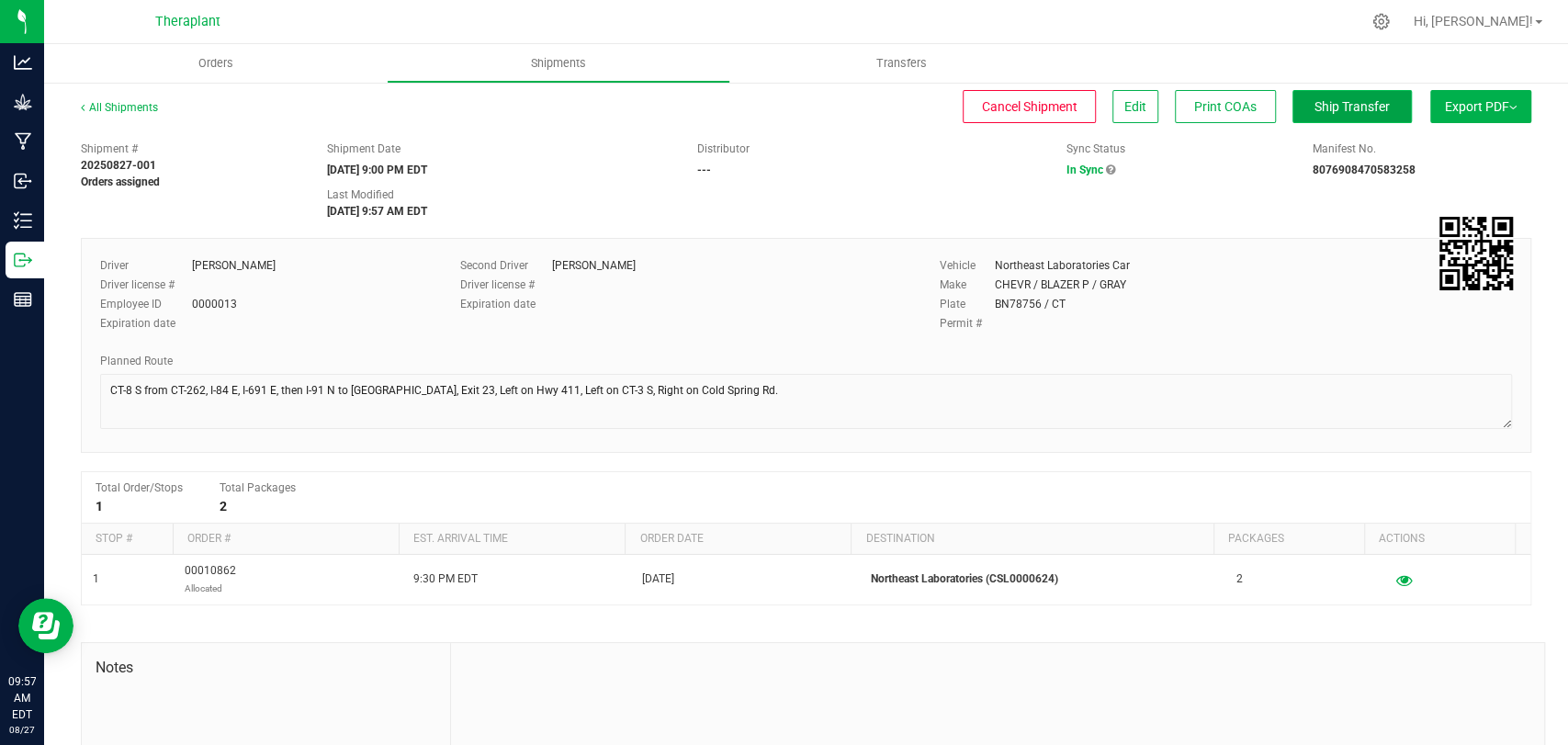
click at [1372, 109] on button "Ship Transfer" at bounding box center [1351, 106] width 120 height 33
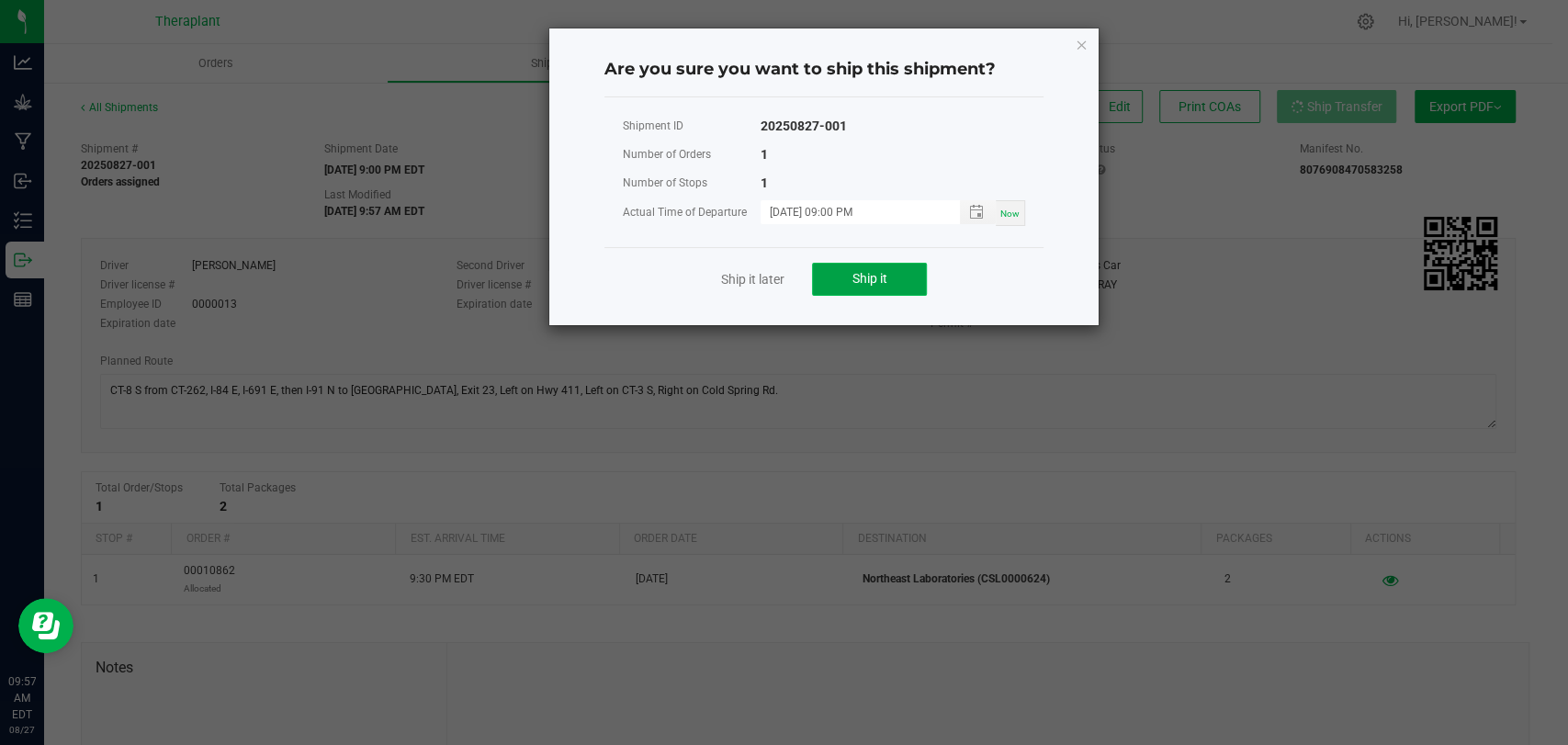
click at [901, 284] on button "Ship it" at bounding box center [869, 279] width 115 height 33
